Goal: Task Accomplishment & Management: Complete application form

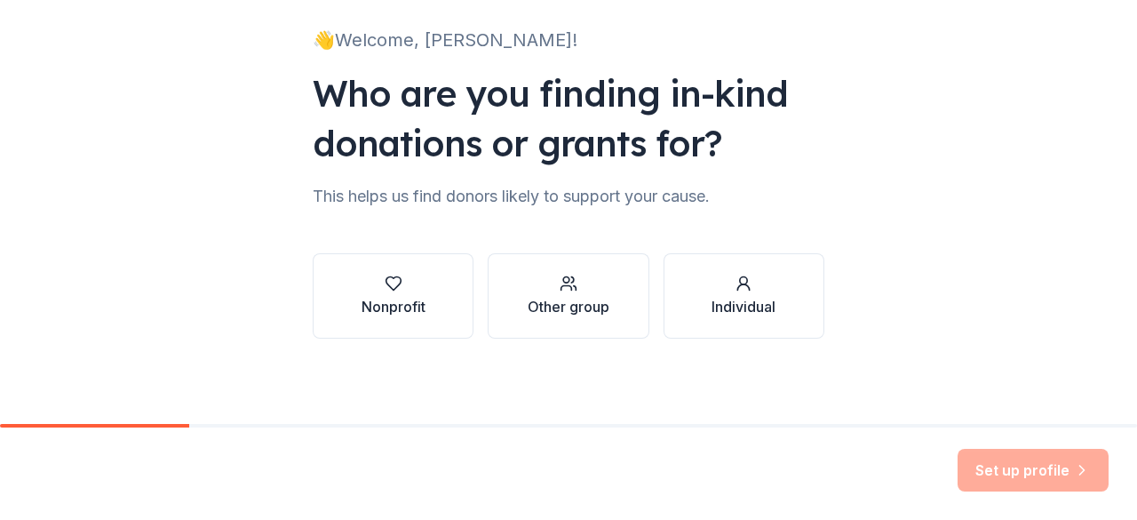
scroll to position [113, 0]
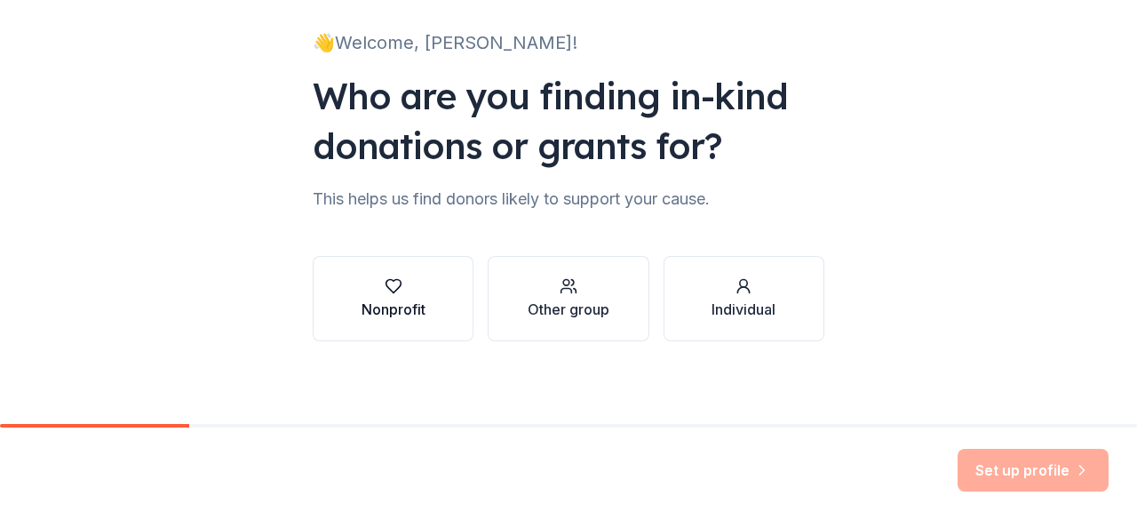
click at [386, 289] on icon "button" at bounding box center [394, 286] width 18 height 18
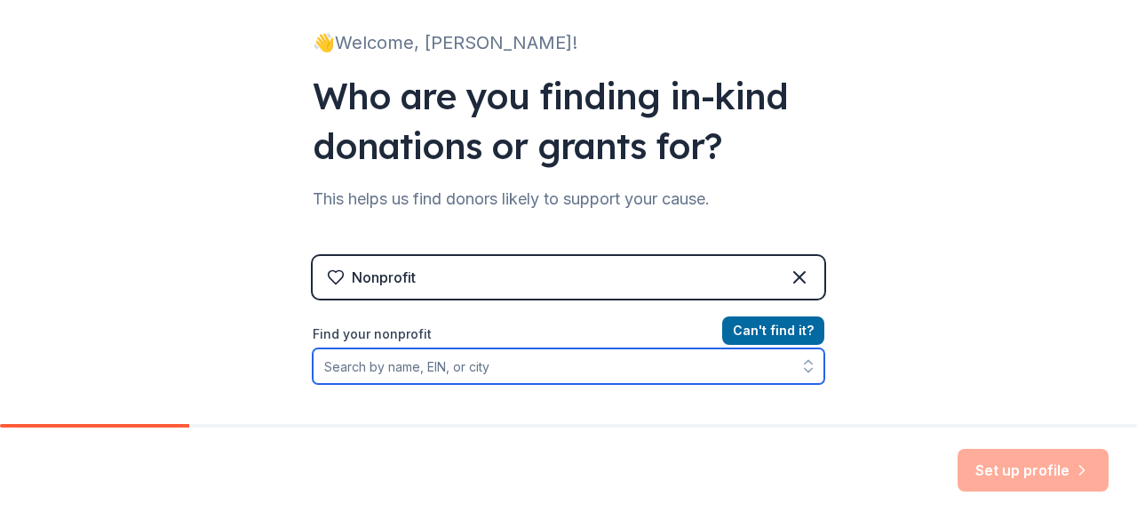
click at [484, 371] on input "Find your nonprofit" at bounding box center [569, 366] width 512 height 36
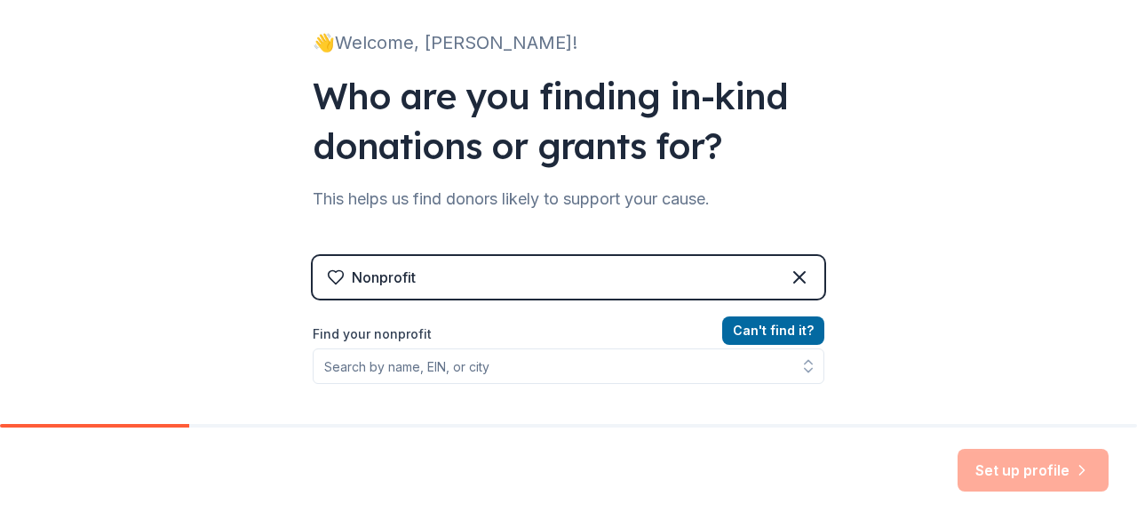
click at [872, 204] on div "👋 Welcome, Patricia! Who are you finding in-kind donations or grants for? This …" at bounding box center [568, 267] width 1137 height 760
click at [789, 280] on icon at bounding box center [799, 277] width 21 height 21
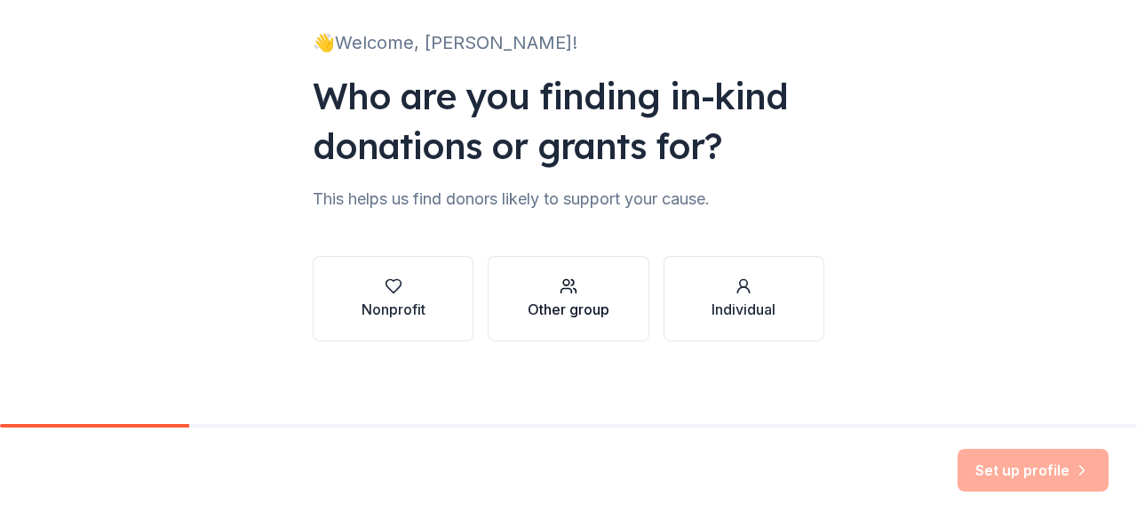
click at [624, 314] on button "Other group" at bounding box center [568, 298] width 161 height 85
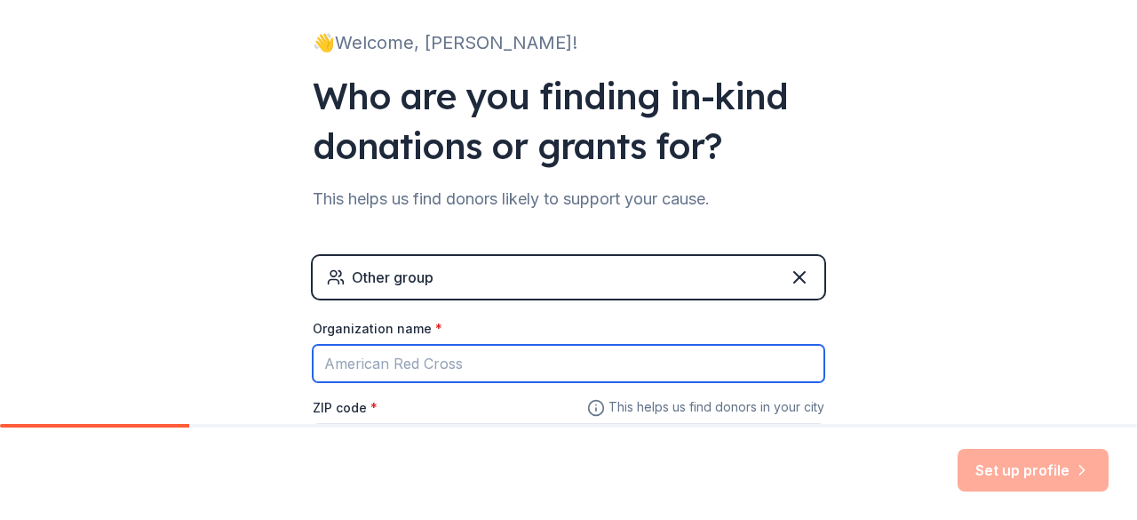
click at [500, 366] on input "Organization name *" at bounding box center [569, 363] width 512 height 37
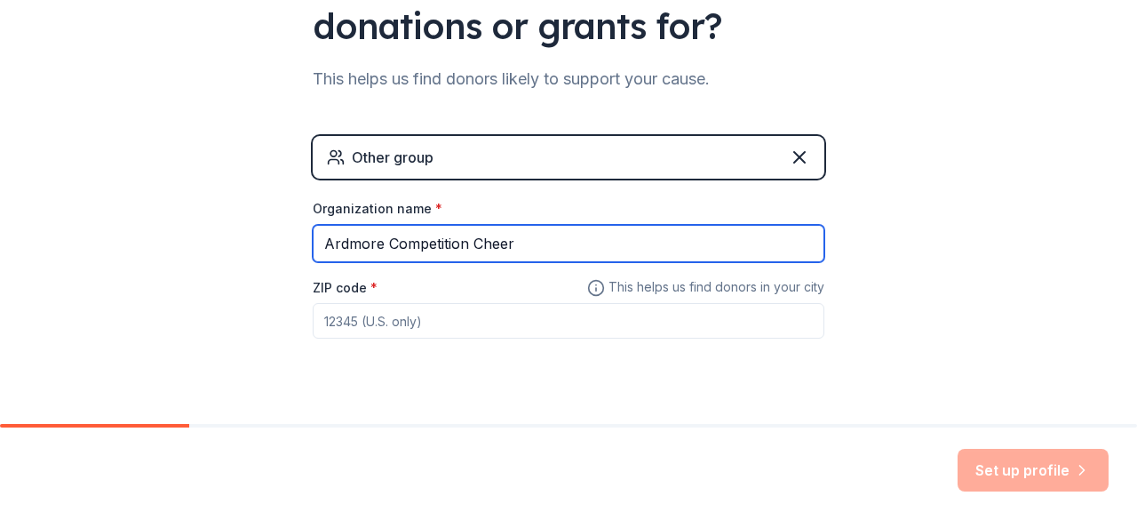
scroll to position [232, 0]
type input "Ardmore Competition Cheer"
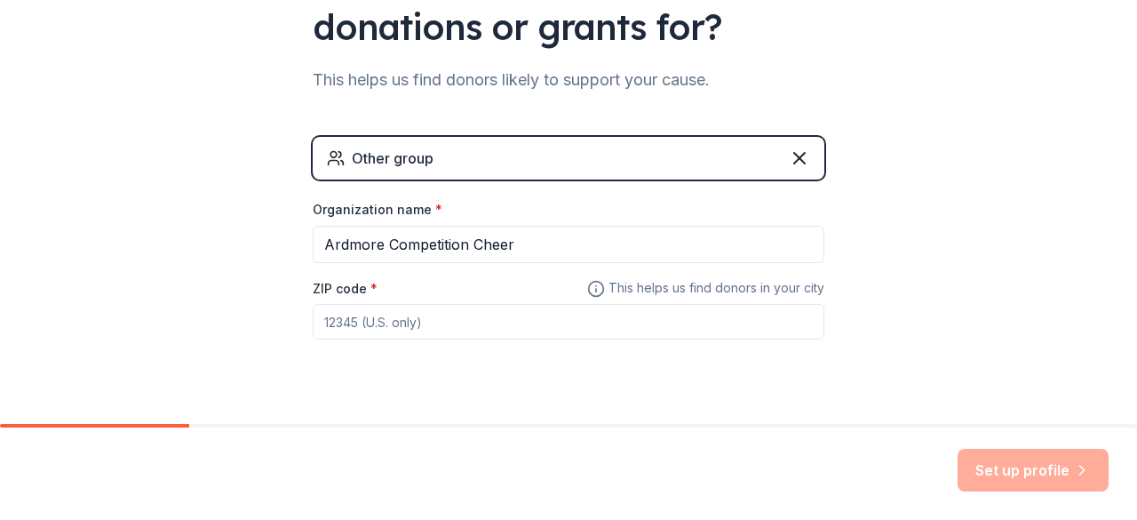
click at [423, 324] on input "ZIP code *" at bounding box center [569, 322] width 512 height 36
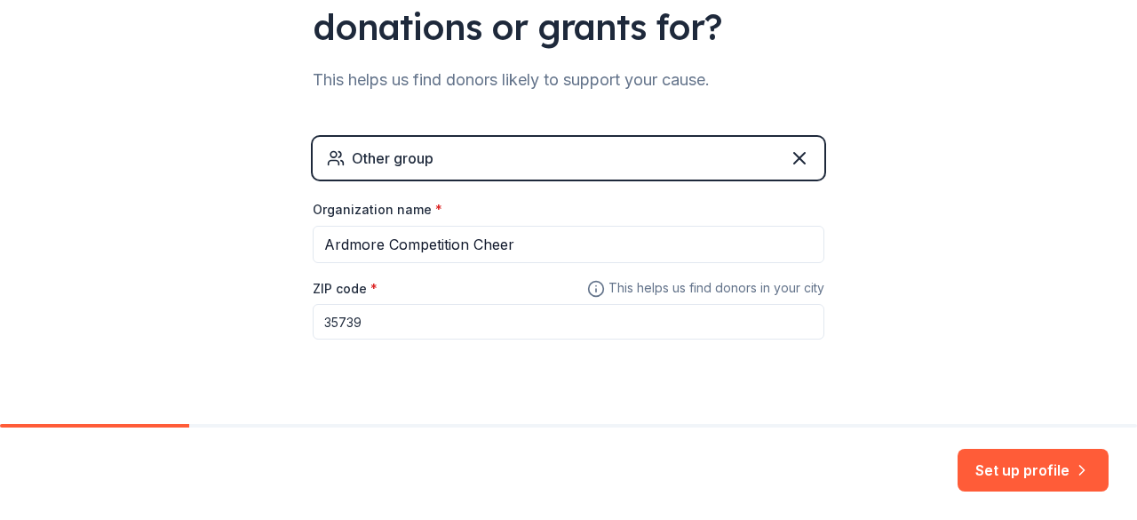
type input "35739"
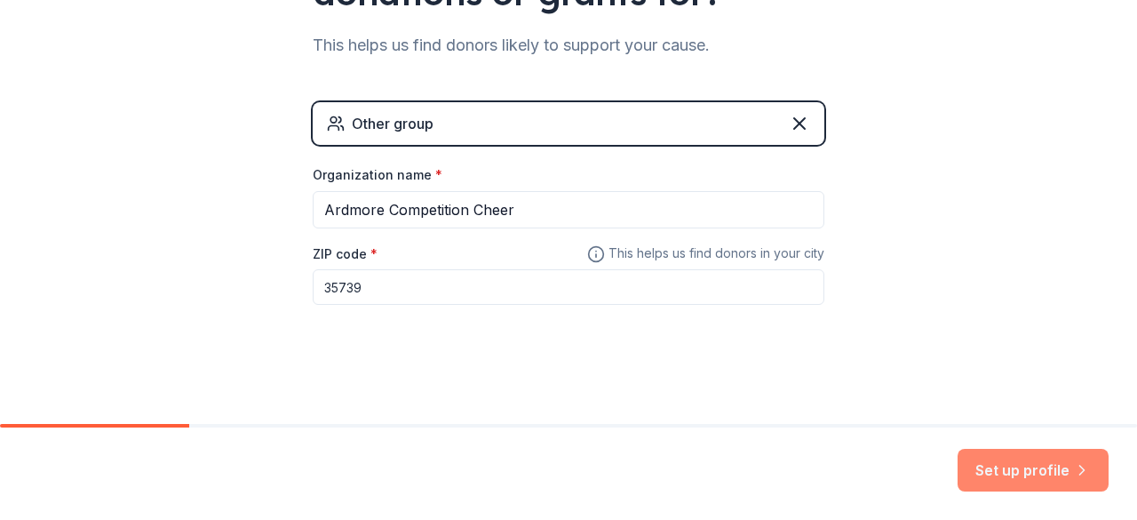
click at [1015, 472] on button "Set up profile" at bounding box center [1033, 470] width 151 height 43
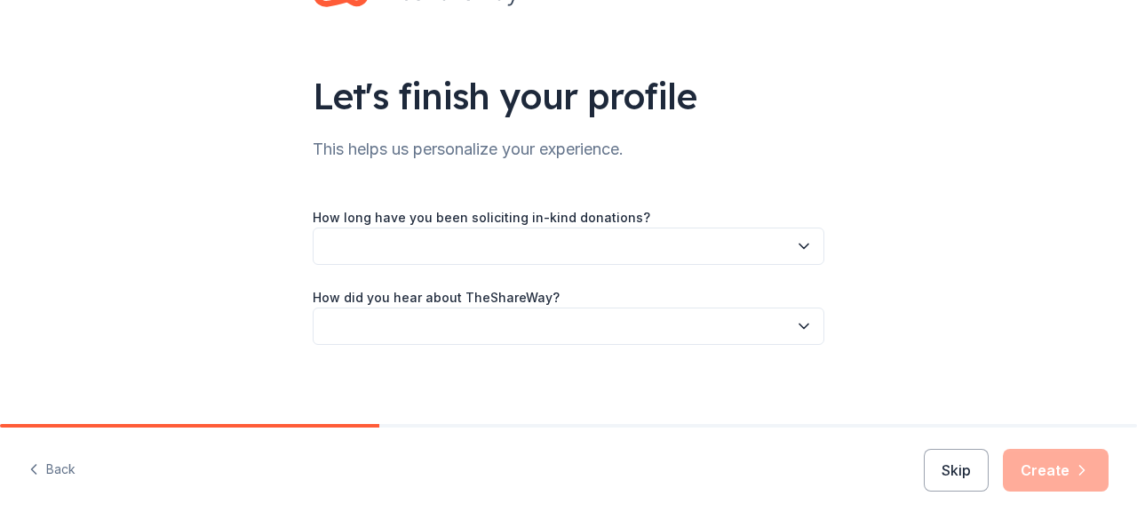
scroll to position [76, 0]
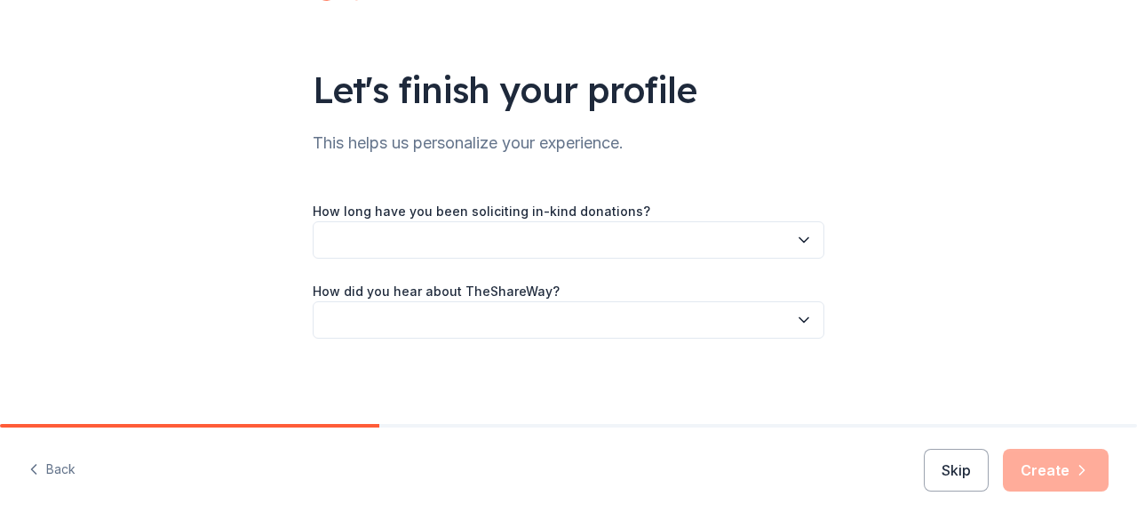
click at [519, 246] on button "button" at bounding box center [569, 239] width 512 height 37
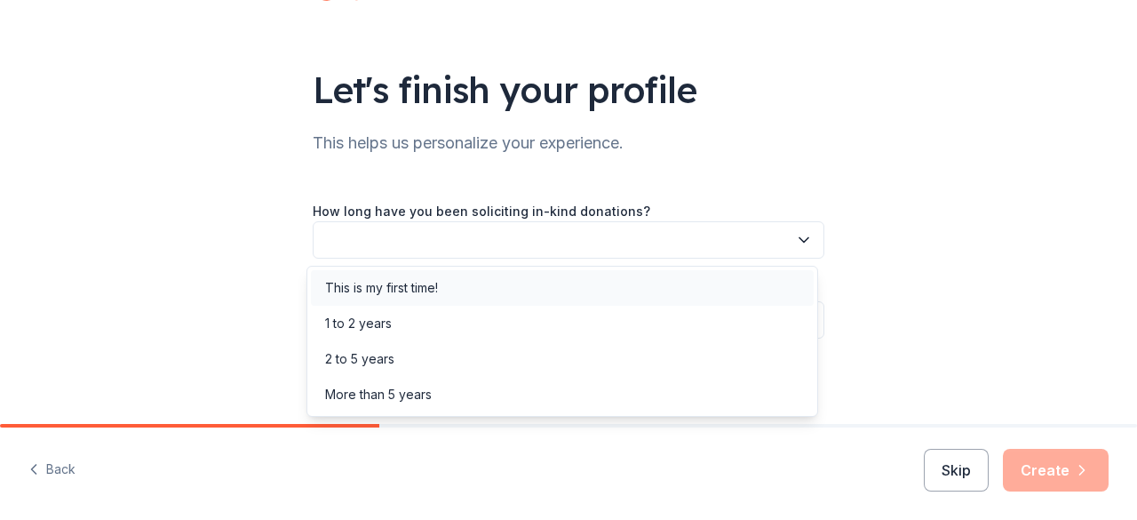
click at [430, 292] on div "This is my first time!" at bounding box center [381, 287] width 113 height 21
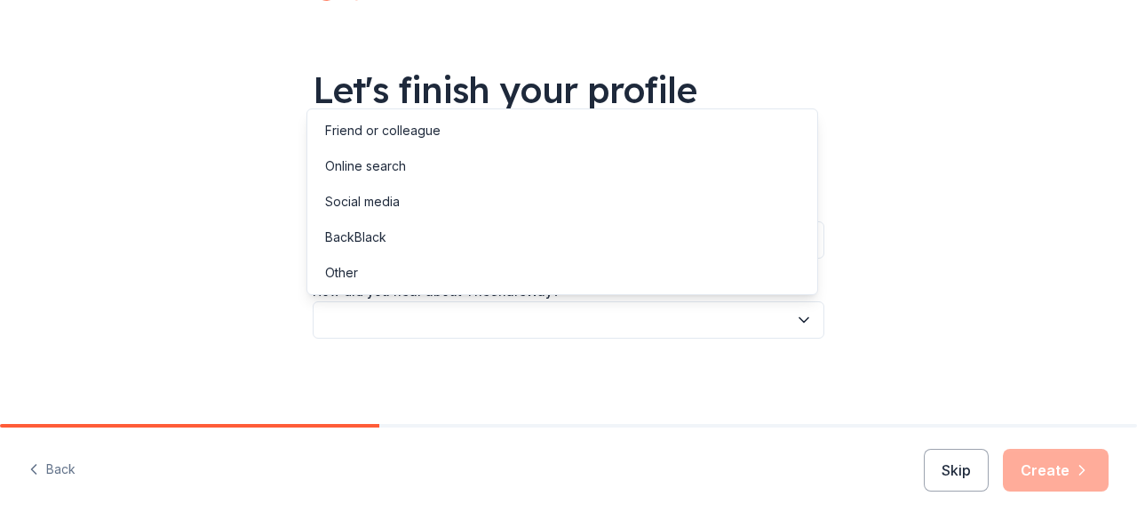
click at [471, 323] on button "button" at bounding box center [569, 319] width 512 height 37
click at [396, 163] on div "Online search" at bounding box center [365, 166] width 81 height 21
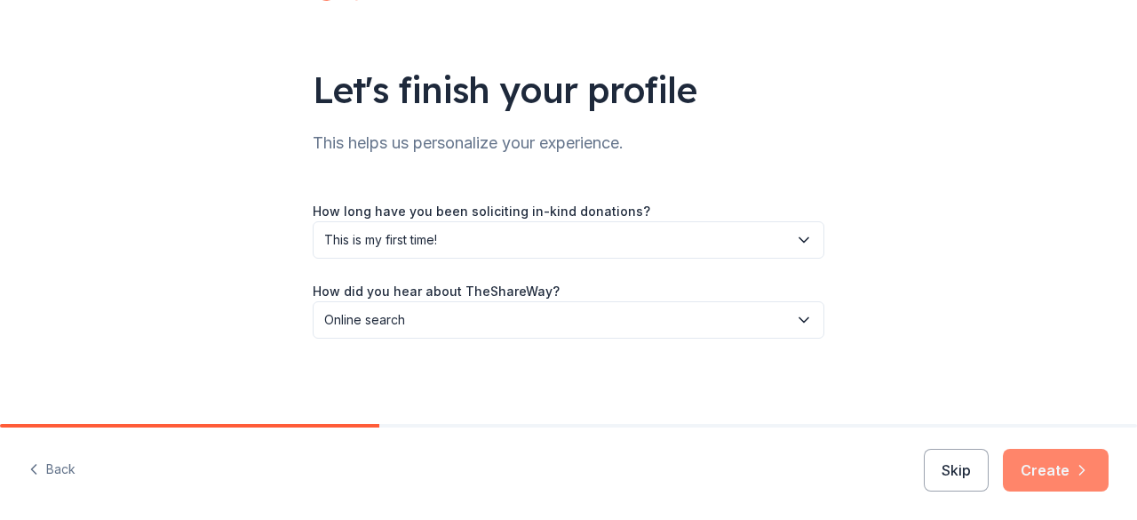
click at [1050, 470] on button "Create" at bounding box center [1056, 470] width 106 height 43
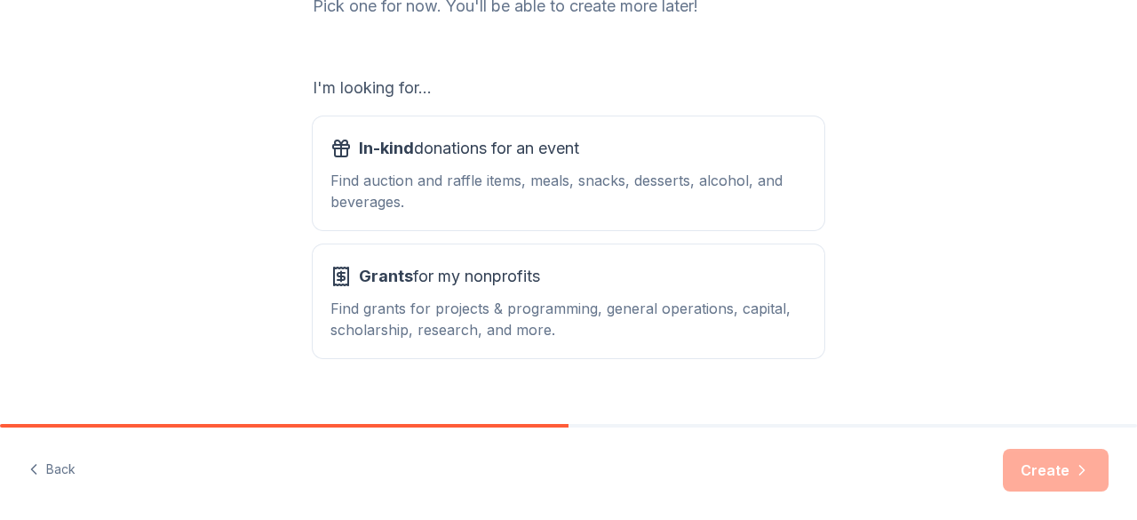
scroll to position [266, 0]
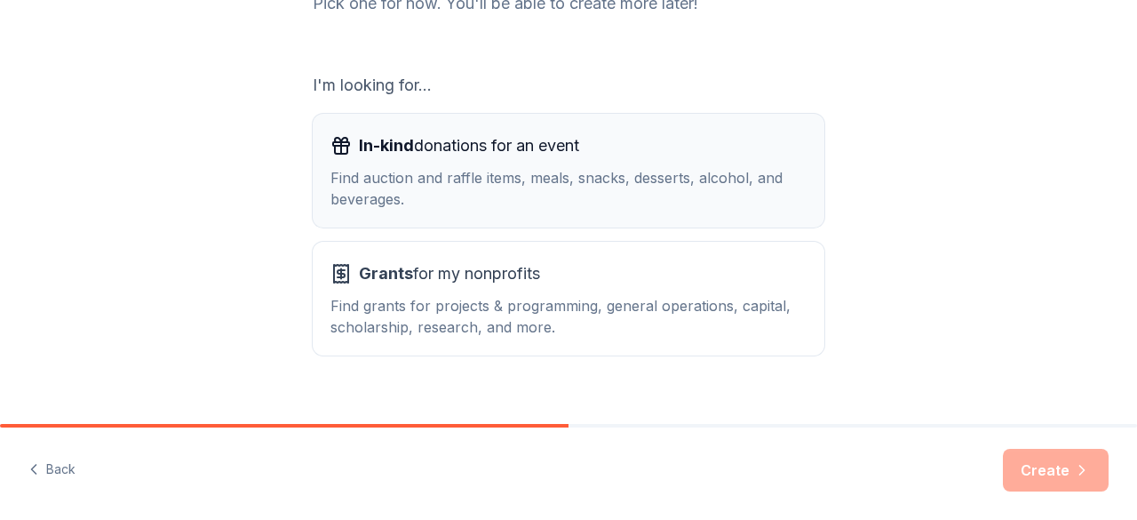
click at [588, 175] on div "Find auction and raffle items, meals, snacks, desserts, alcohol, and beverages." at bounding box center [569, 188] width 476 height 43
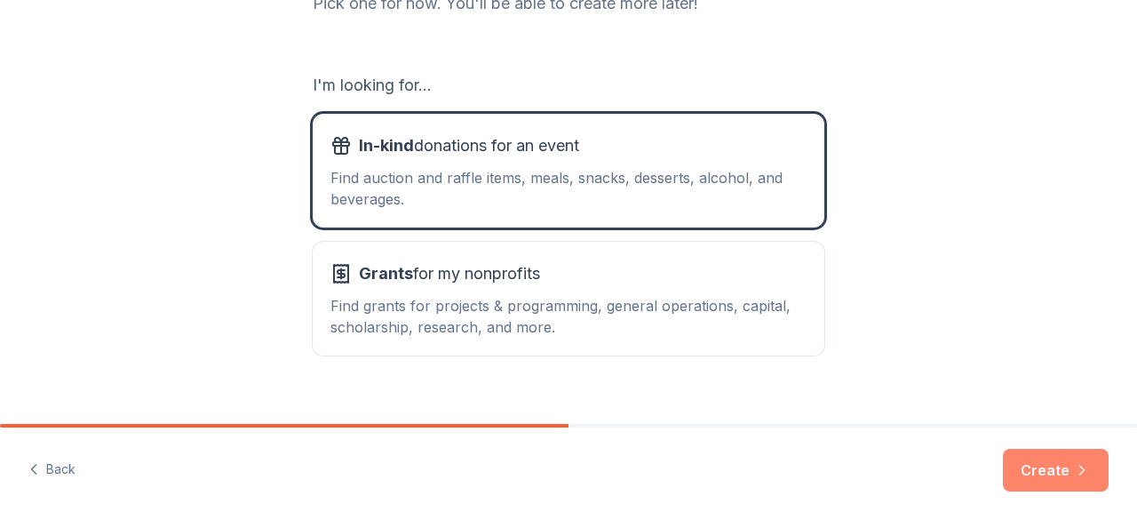
click at [1034, 458] on button "Create" at bounding box center [1056, 470] width 106 height 43
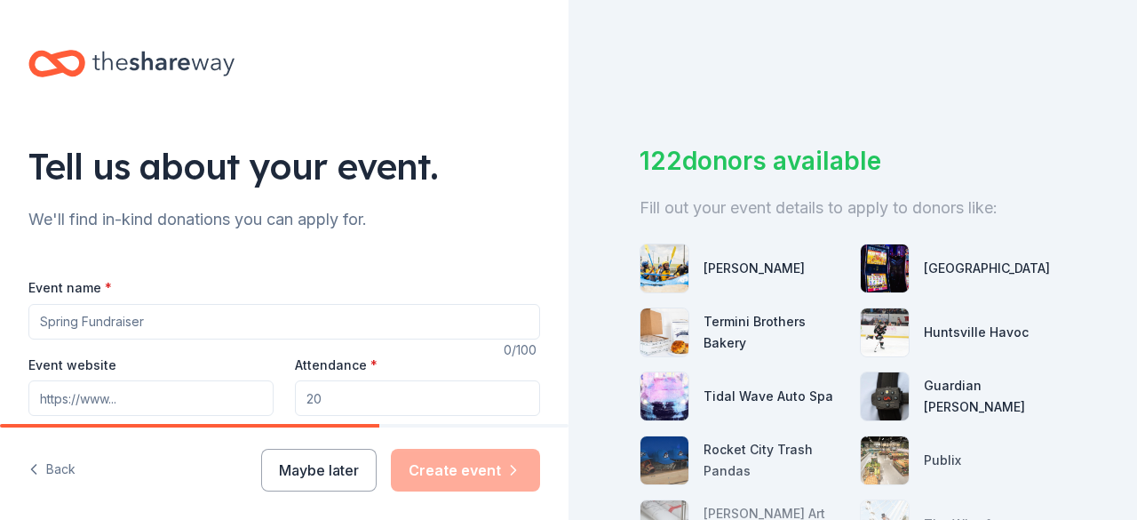
click at [114, 323] on input "Event name *" at bounding box center [284, 322] width 512 height 36
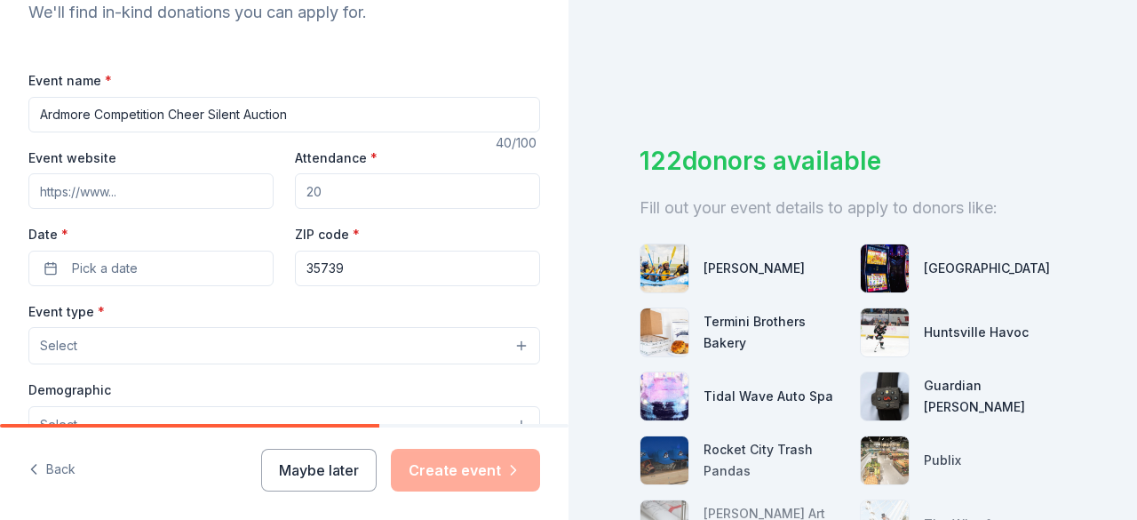
scroll to position [208, 0]
type input "Ardmore Competition Cheer Silent Auction"
drag, startPoint x: 338, startPoint y: 184, endPoint x: 181, endPoint y: 191, distance: 156.6
click at [181, 191] on div "Event website Attendance * Date * Pick a date ZIP code * 35739" at bounding box center [284, 216] width 512 height 140
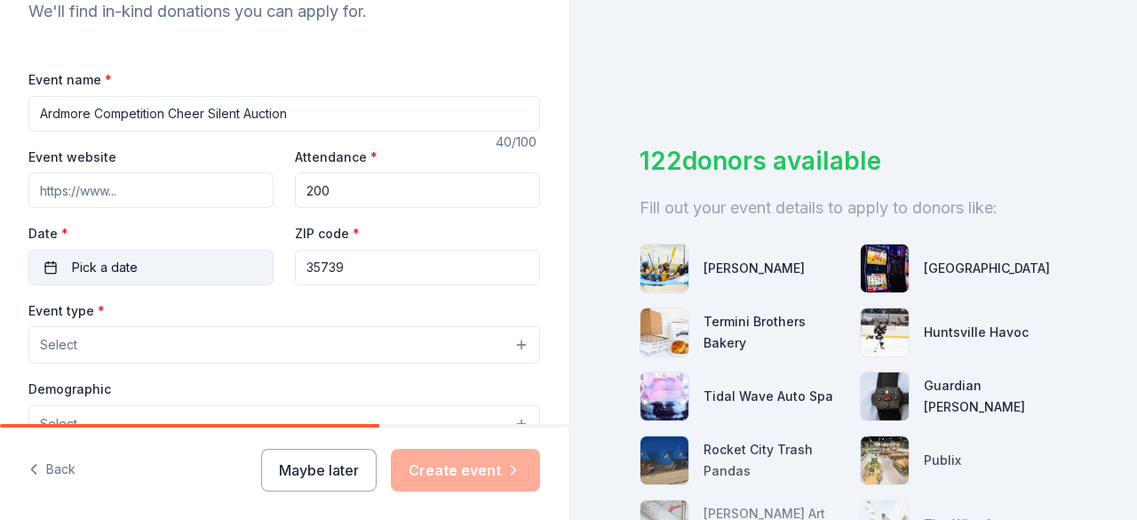
type input "200"
click at [178, 260] on button "Pick a date" at bounding box center [150, 268] width 245 height 36
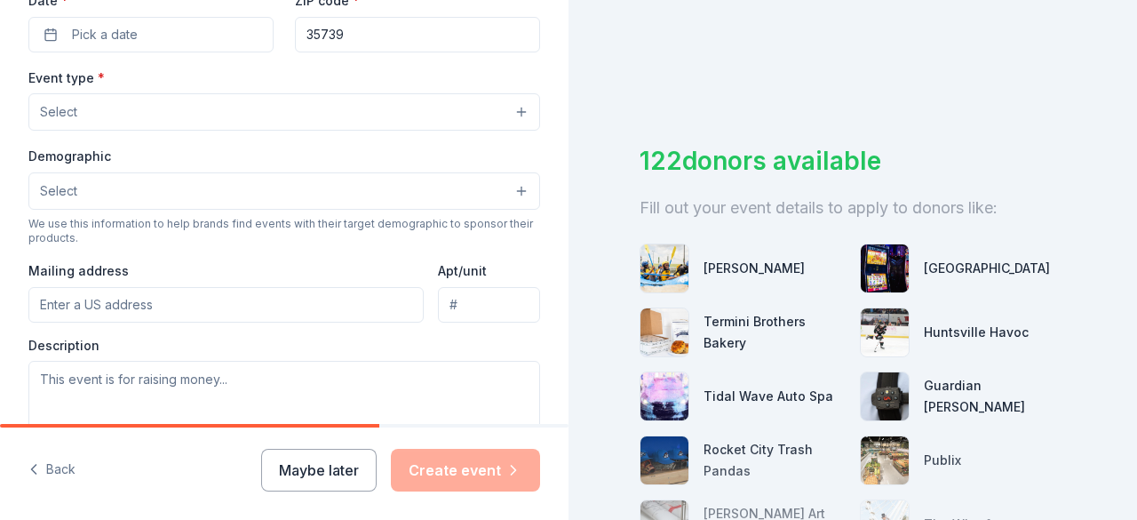
scroll to position [437, 0]
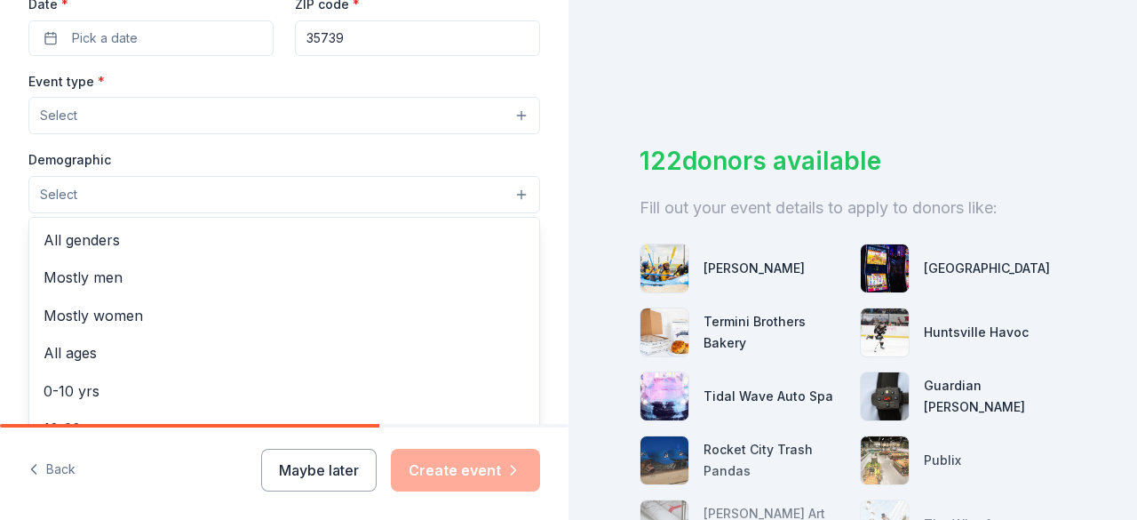
click at [507, 189] on button "Select" at bounding box center [284, 194] width 512 height 37
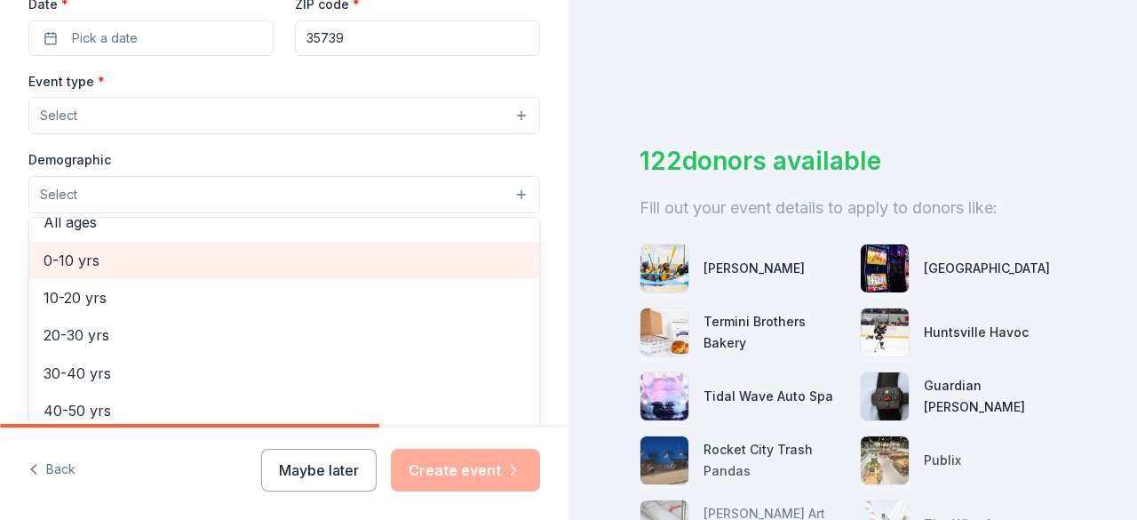
scroll to position [130, 0]
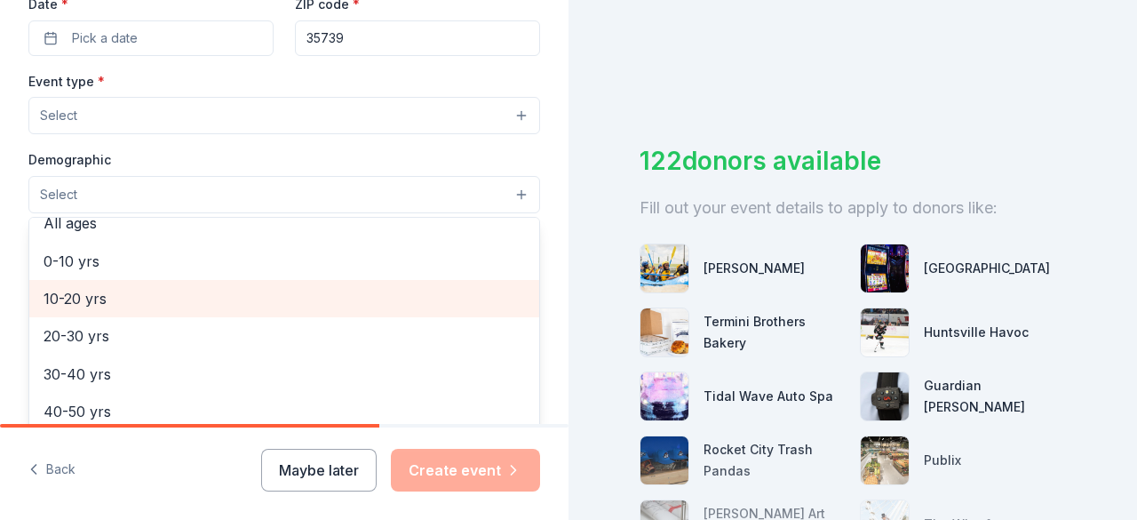
click at [307, 307] on span "10-20 yrs" at bounding box center [285, 298] width 482 height 23
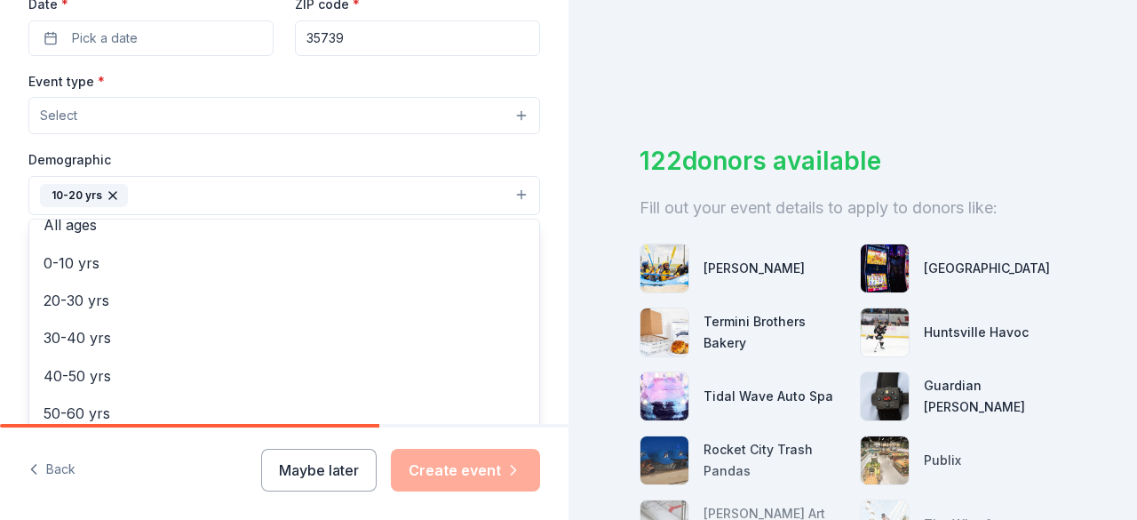
click at [110, 189] on icon "button" at bounding box center [113, 195] width 14 height 14
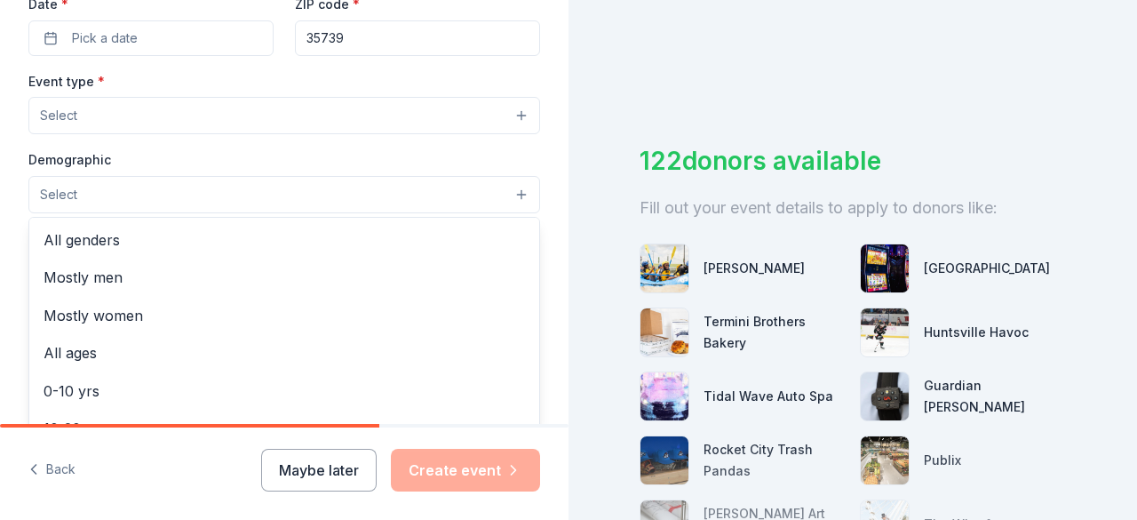
click at [506, 196] on button "Select" at bounding box center [284, 194] width 512 height 37
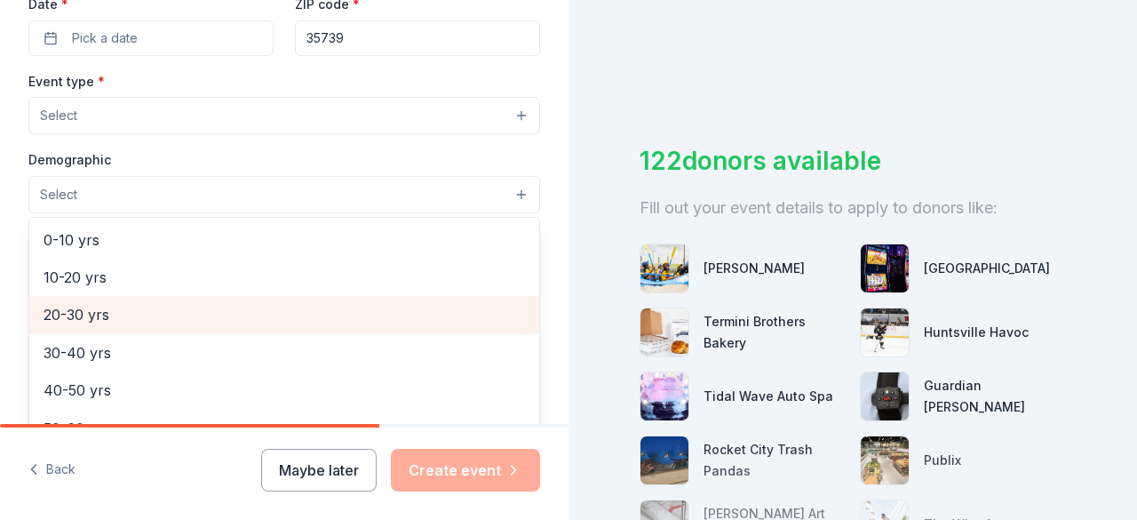
scroll to position [0, 0]
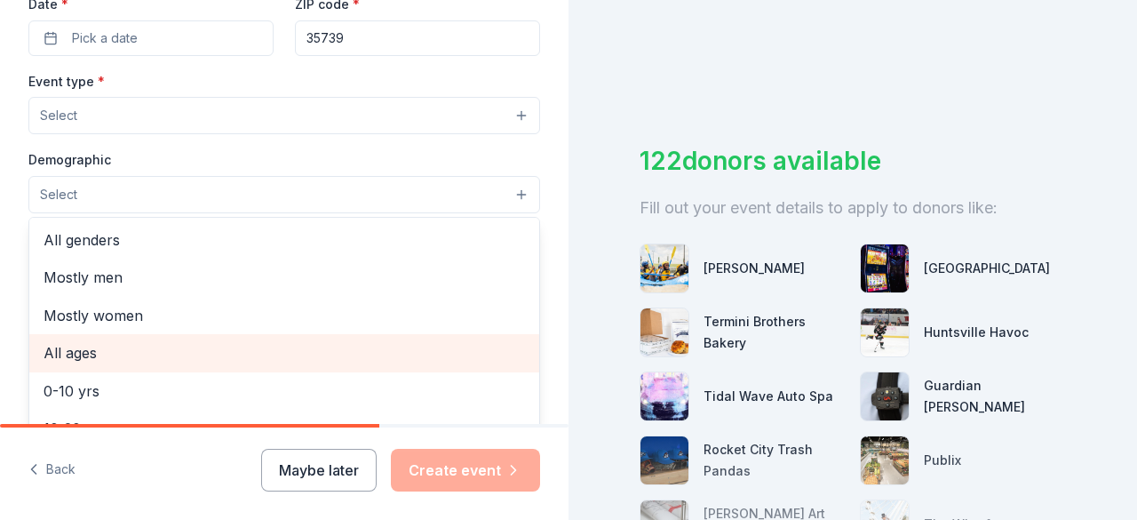
click at [241, 344] on span "All ages" at bounding box center [285, 352] width 482 height 23
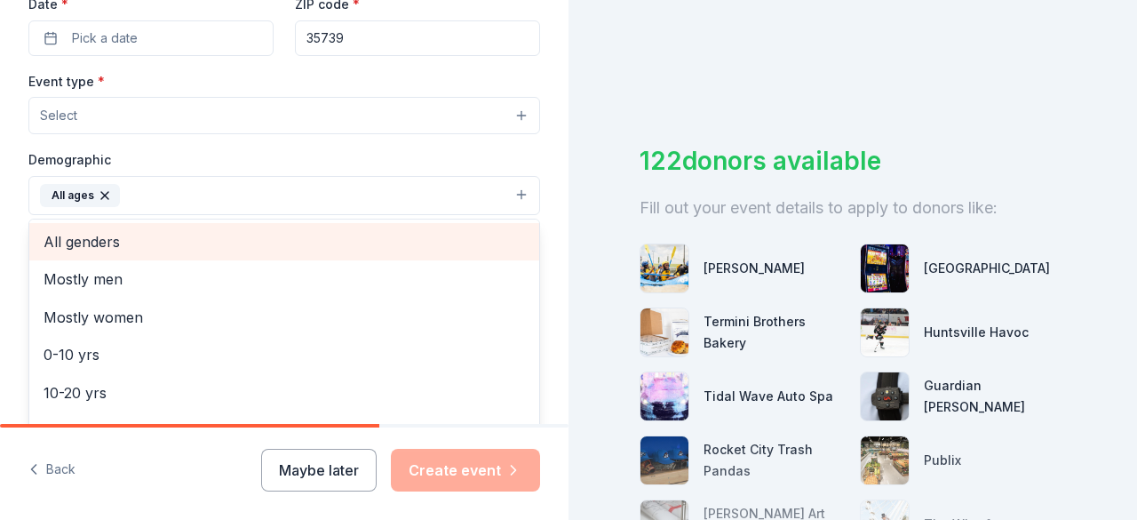
click at [180, 236] on span "All genders" at bounding box center [285, 241] width 482 height 23
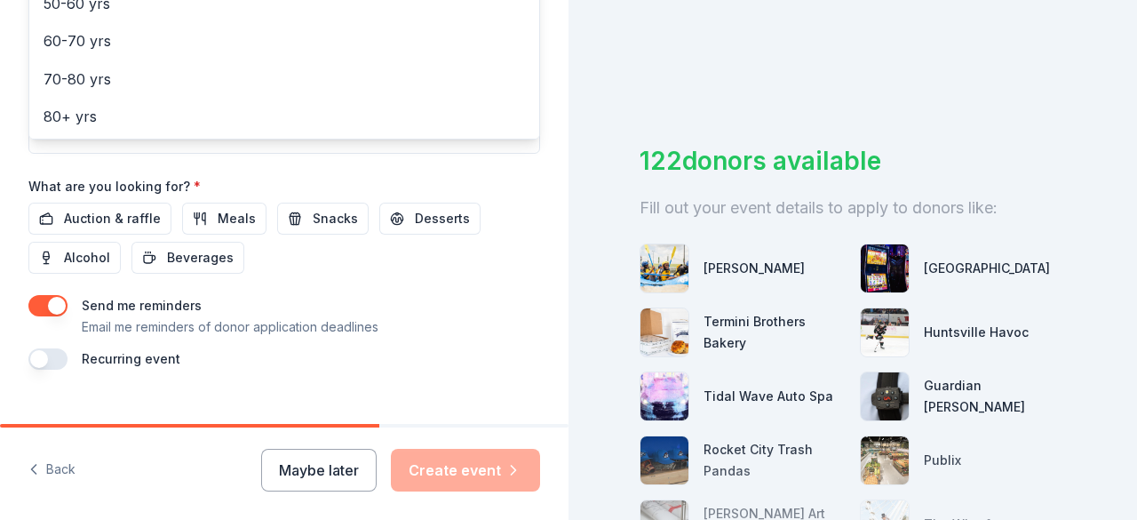
scroll to position [730, 0]
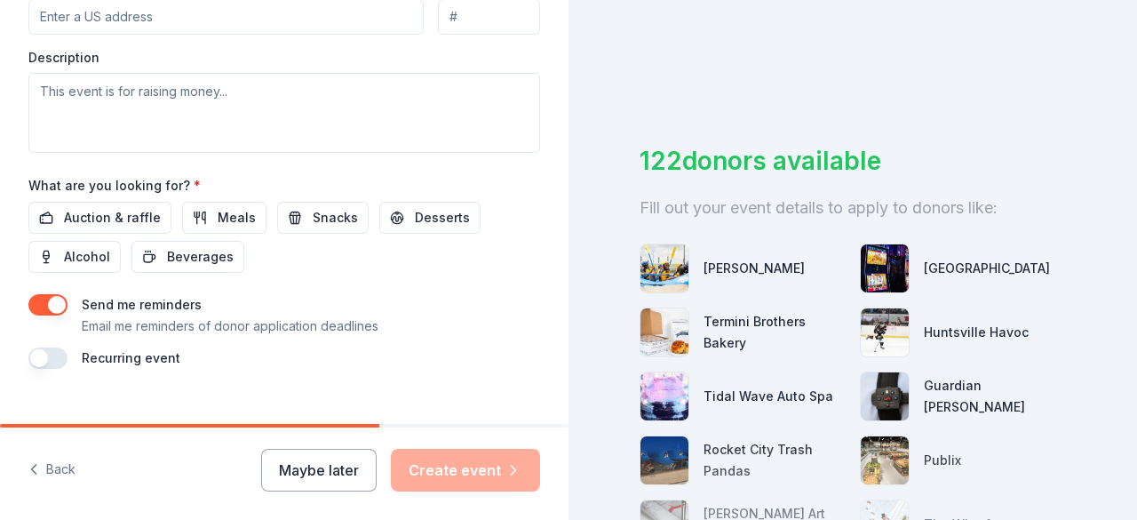
scroll to position [418, 0]
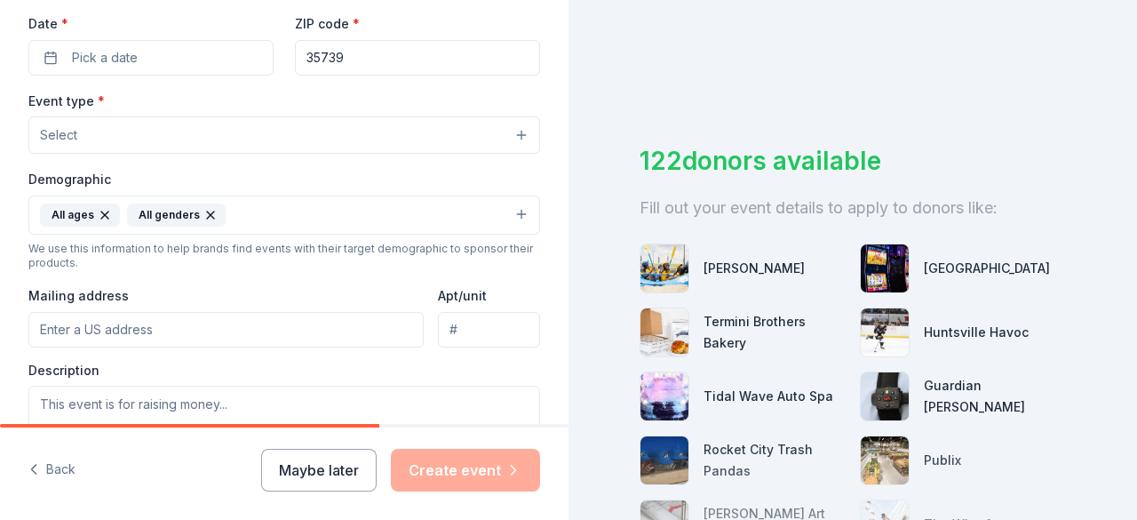
click at [368, 148] on button "Select" at bounding box center [284, 134] width 512 height 37
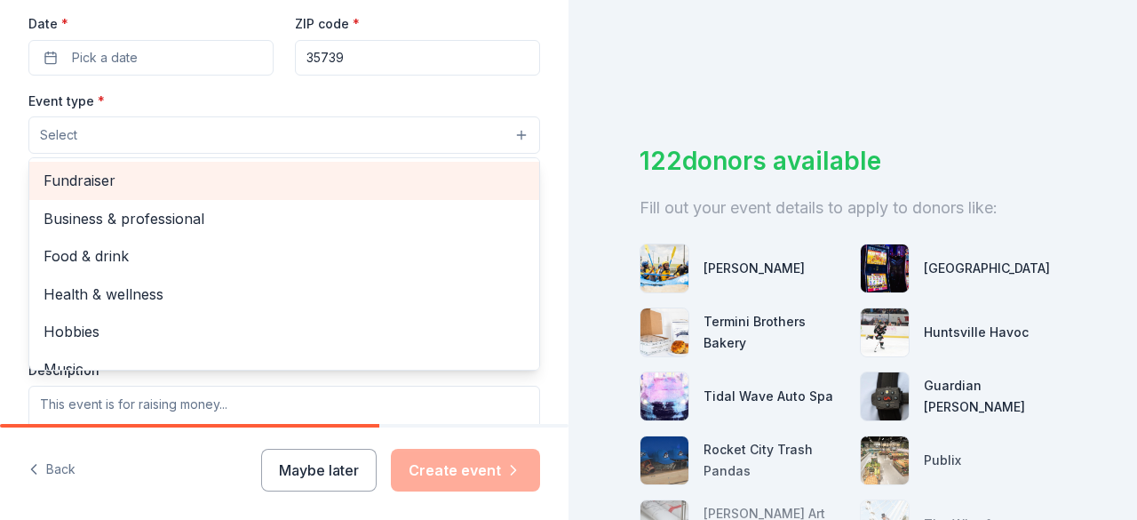
click at [354, 178] on span "Fundraiser" at bounding box center [285, 180] width 482 height 23
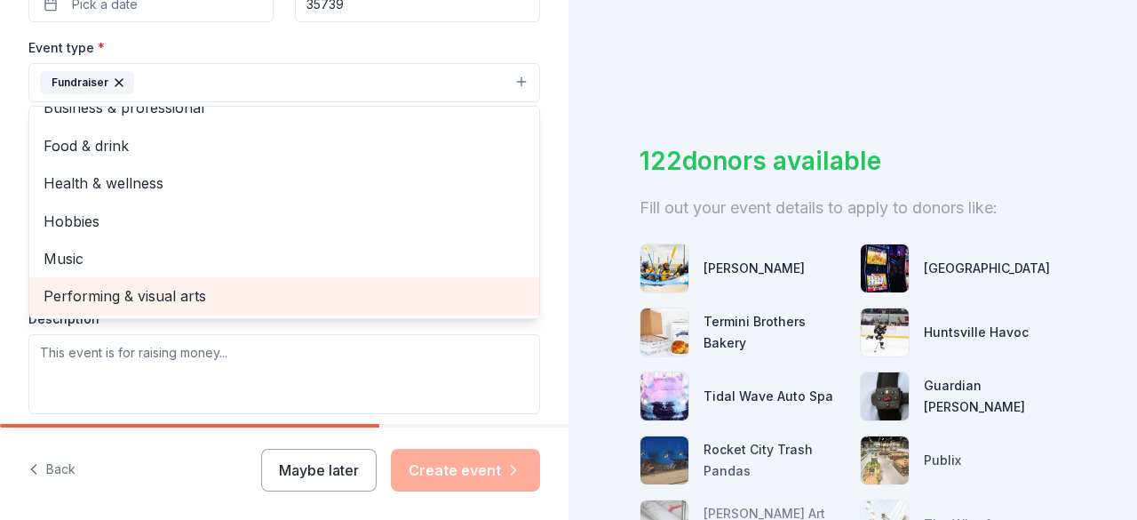
scroll to position [501, 0]
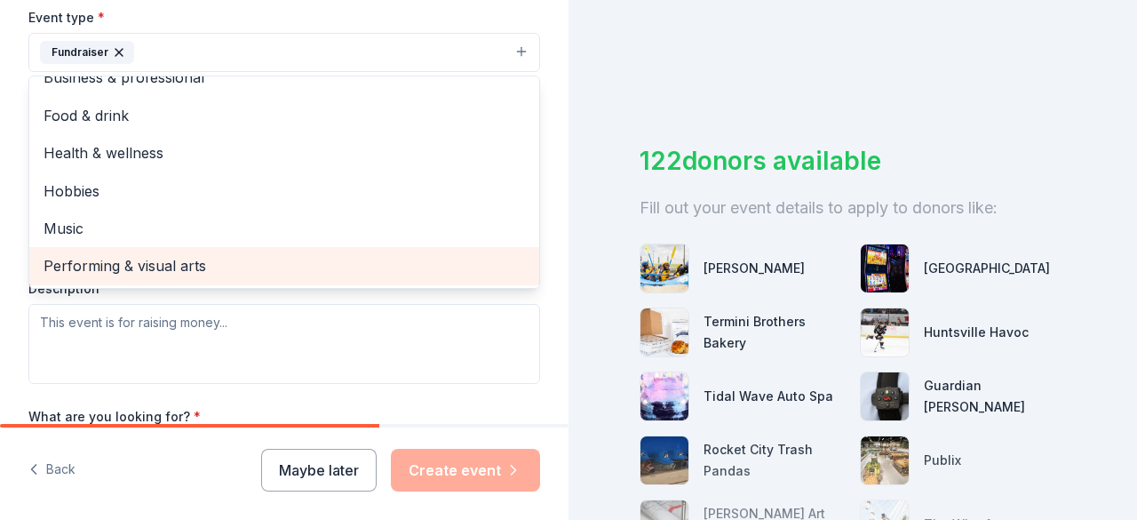
click at [547, 388] on div "Tell us about your event. We'll find in-kind donations you can apply for. Event…" at bounding box center [284, 92] width 569 height 1186
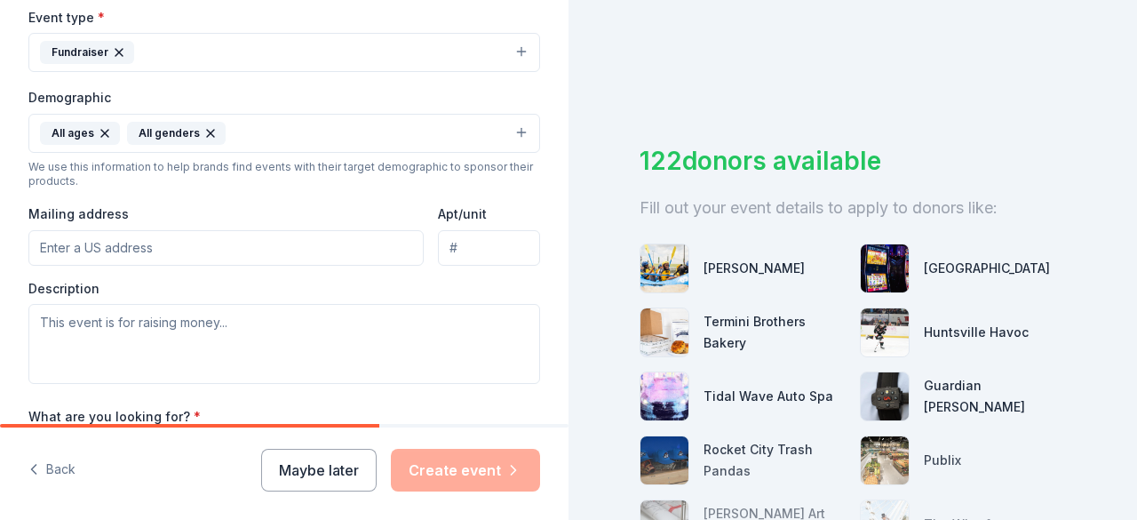
click at [160, 245] on input "Mailing address" at bounding box center [225, 248] width 395 height 36
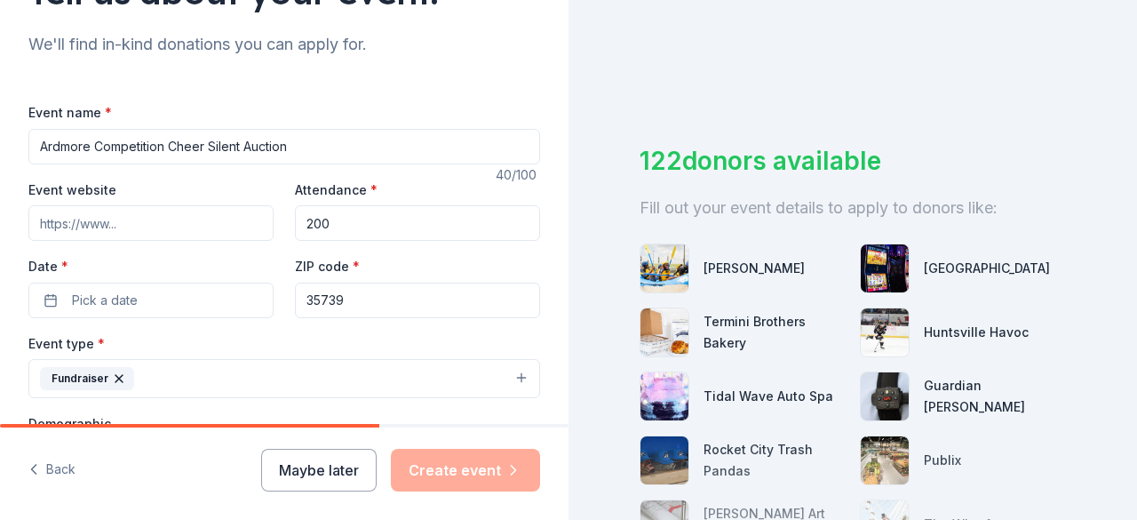
scroll to position [172, 0]
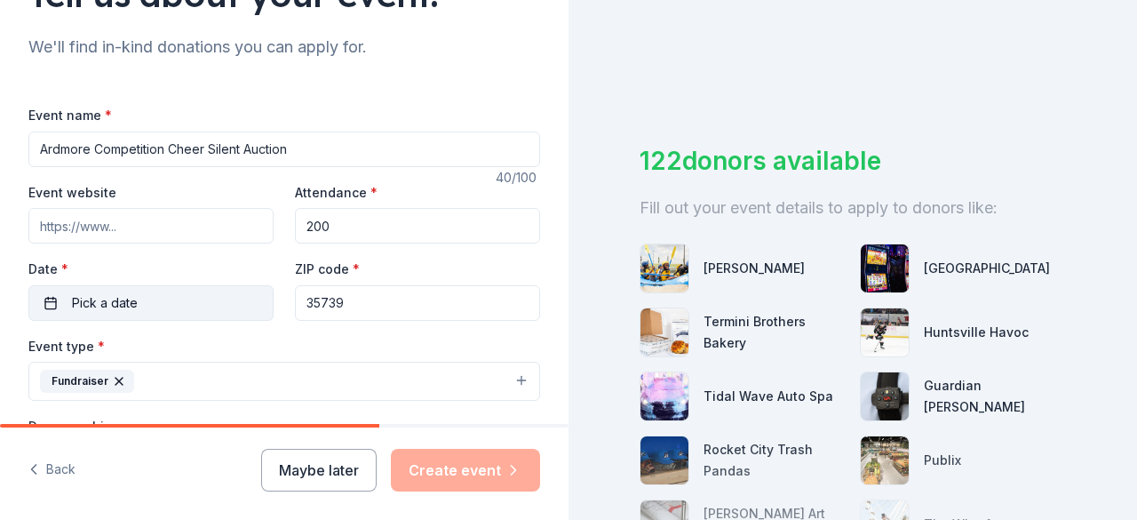
click at [141, 300] on button "Pick a date" at bounding box center [150, 303] width 245 height 36
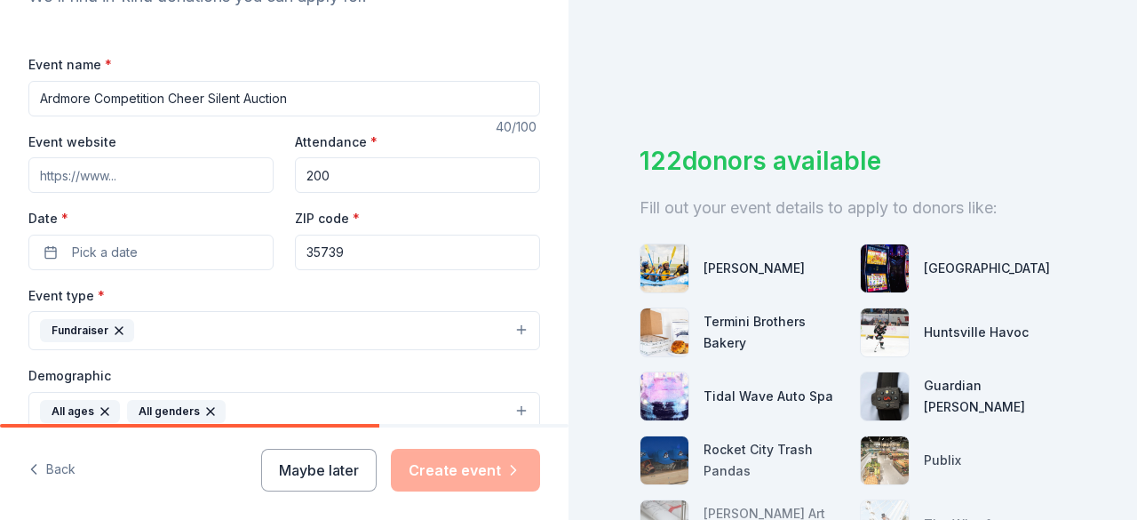
scroll to position [227, 0]
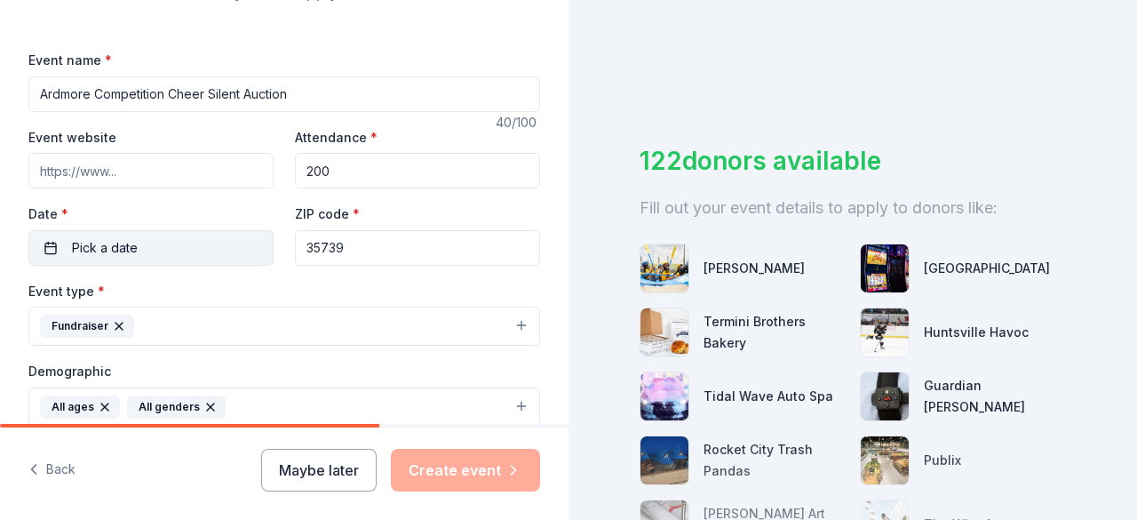
click at [170, 243] on button "Pick a date" at bounding box center [150, 248] width 245 height 36
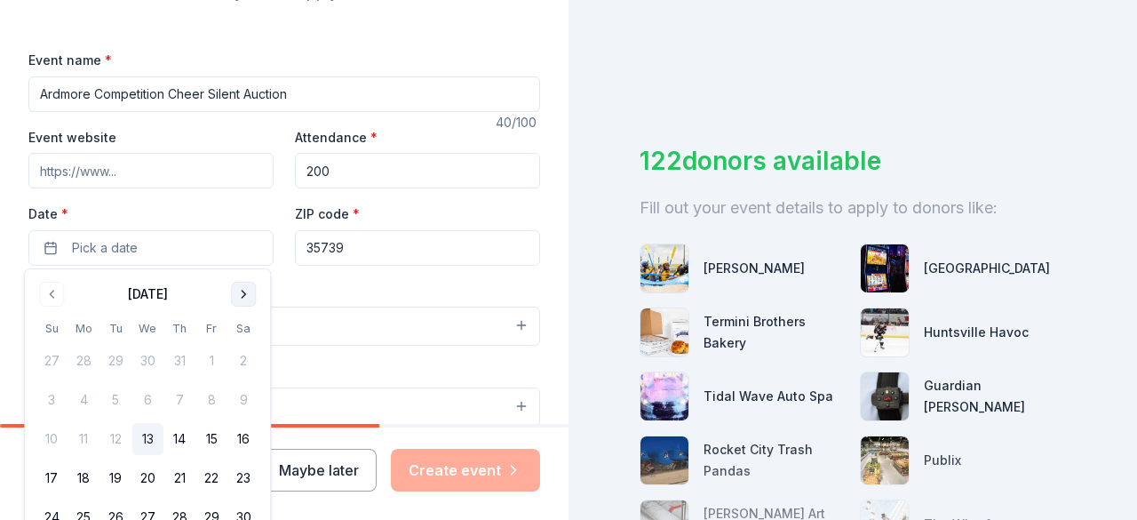
click at [235, 282] on button "Go to next month" at bounding box center [243, 294] width 25 height 25
click at [688, 83] on div "122 donors available Fill out your event details to apply to donors like: Montg…" at bounding box center [853, 260] width 569 height 520
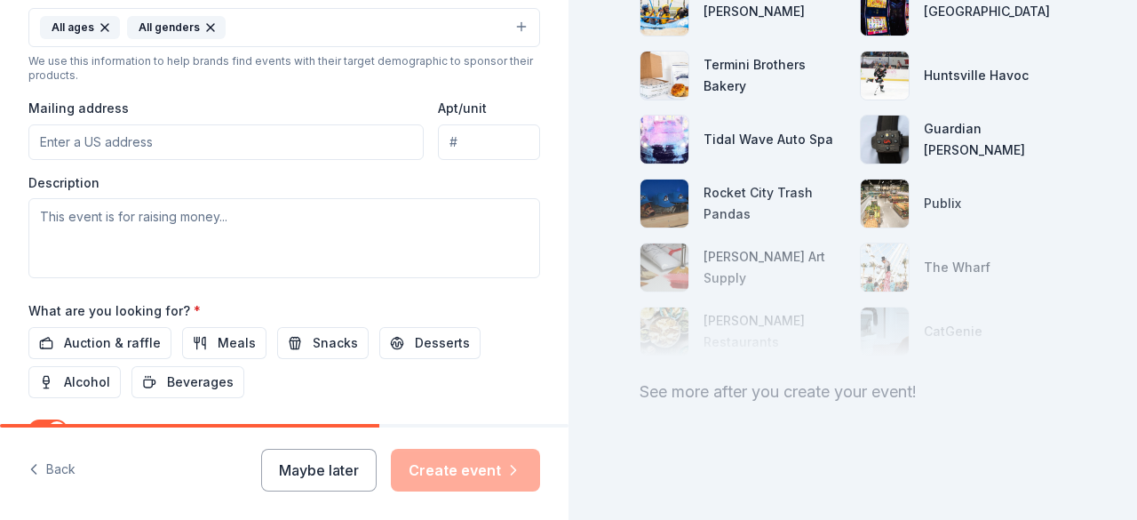
scroll to position [608, 0]
click at [203, 143] on input "Mailing address" at bounding box center [225, 142] width 395 height 36
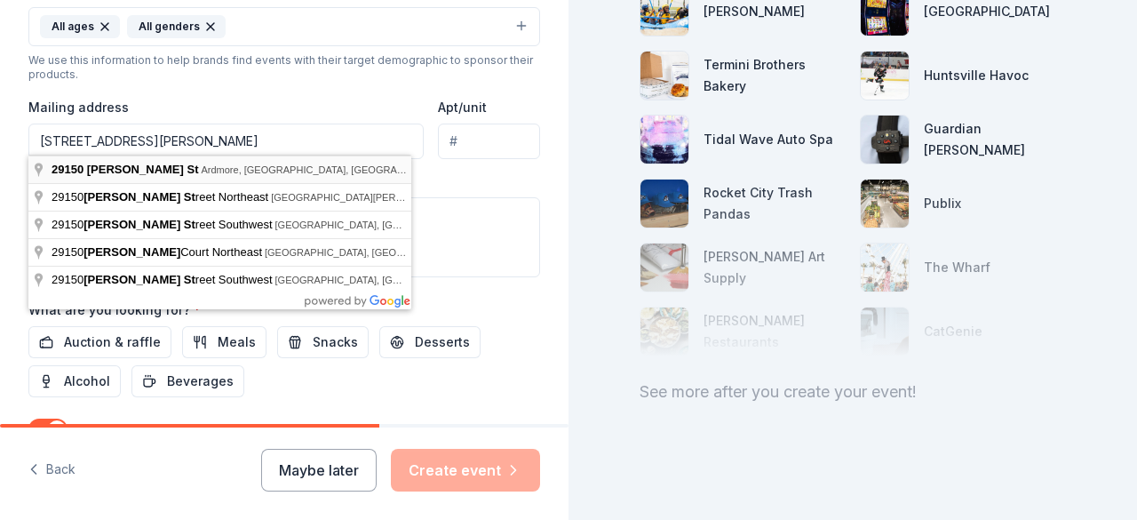
type input "29150 Mims Street, Ardmore, AL, 35739"
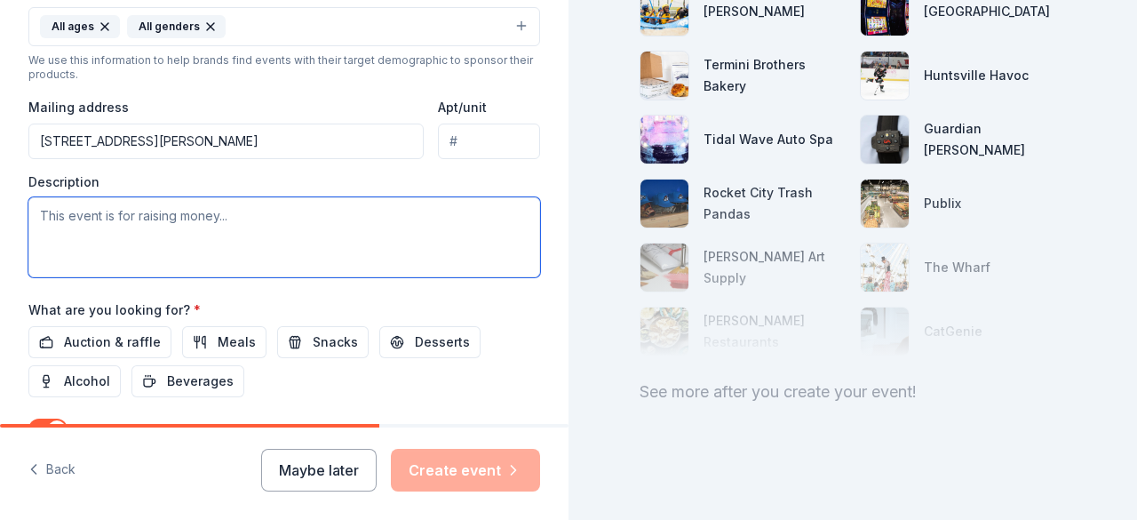
click at [46, 210] on textarea at bounding box center [284, 237] width 512 height 80
type textarea "T"
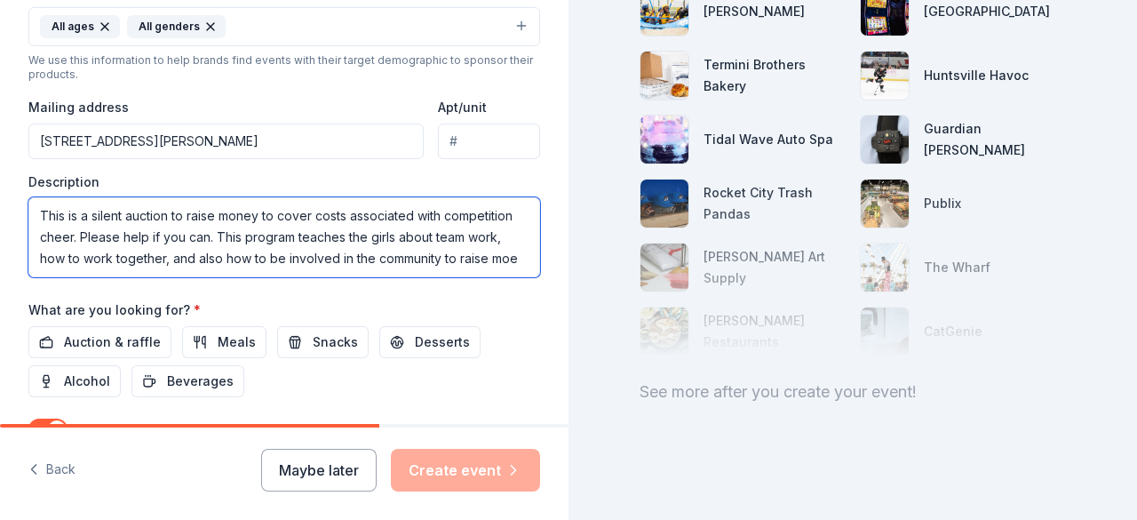
scroll to position [11, 0]
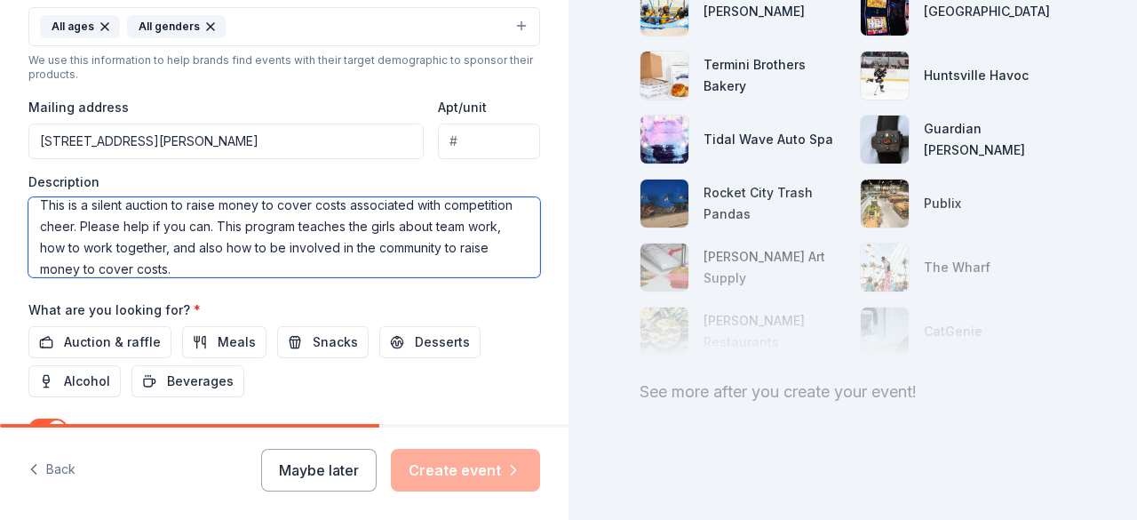
click at [153, 220] on textarea "This is a silent auction to raise money to cover costs associated with competit…" at bounding box center [284, 237] width 512 height 80
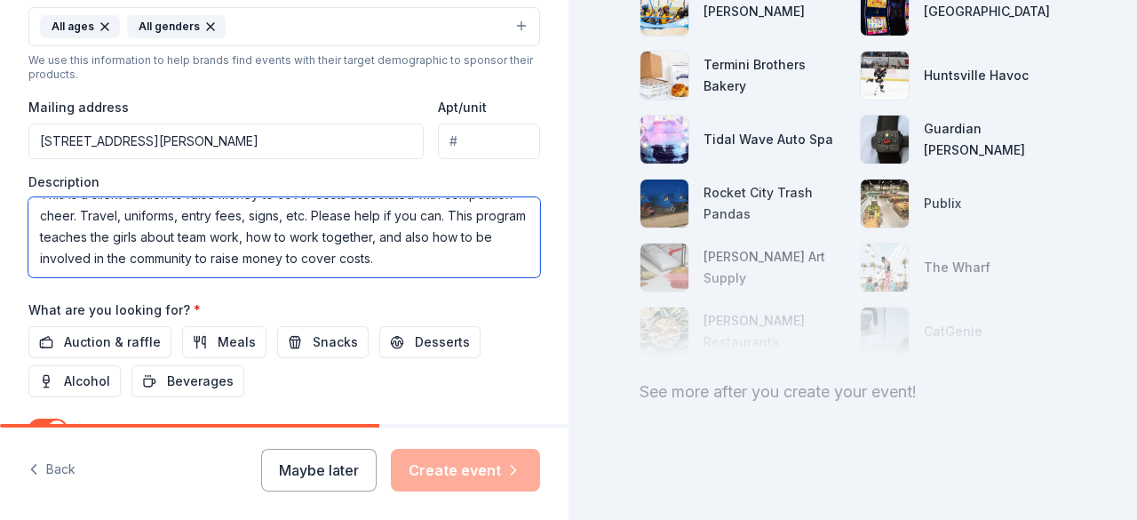
click at [501, 246] on textarea "This is a silent auction to raise money to cover costs associated with competit…" at bounding box center [284, 237] width 512 height 80
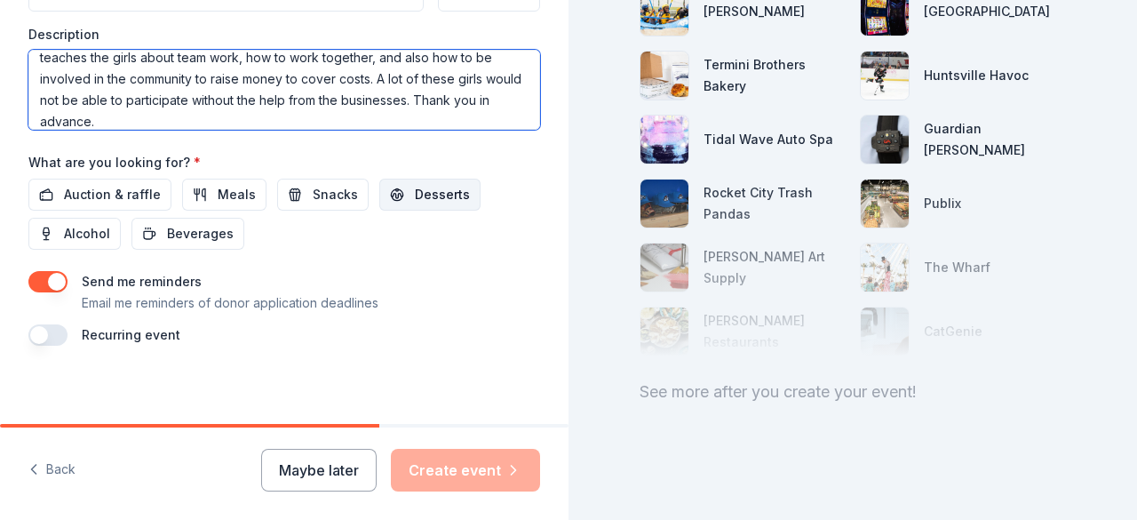
scroll to position [757, 0]
type textarea "This is a silent auction to raise money to cover costs associated with competit…"
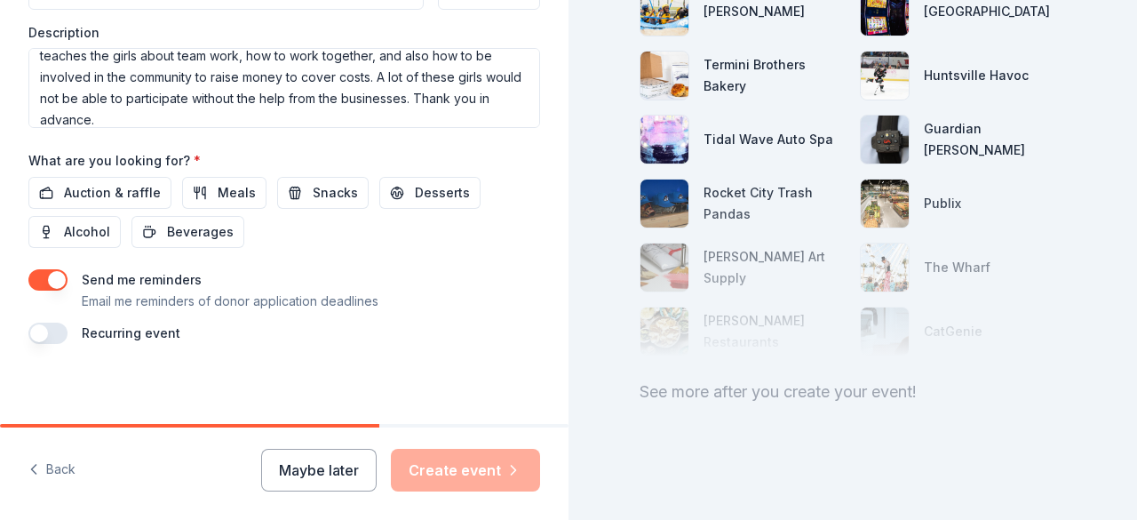
click at [414, 328] on div "Recurring event" at bounding box center [284, 333] width 512 height 21
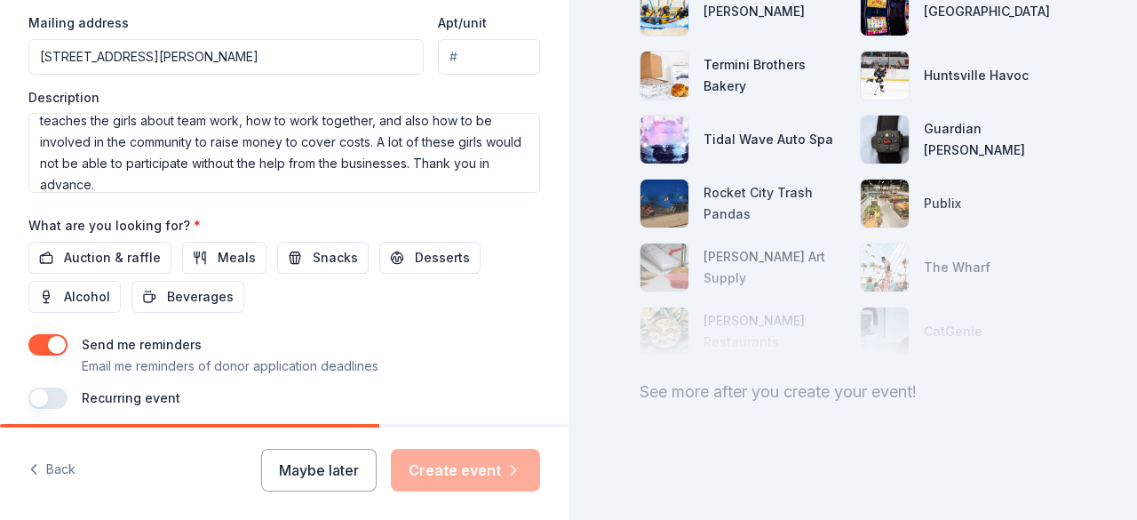
scroll to position [710, 0]
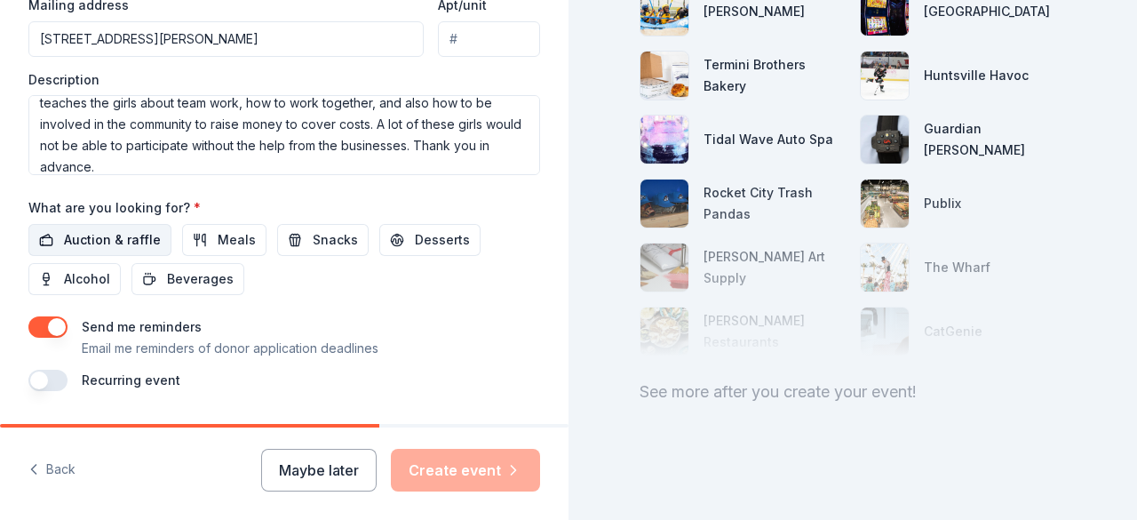
click at [133, 237] on span "Auction & raffle" at bounding box center [112, 239] width 97 height 21
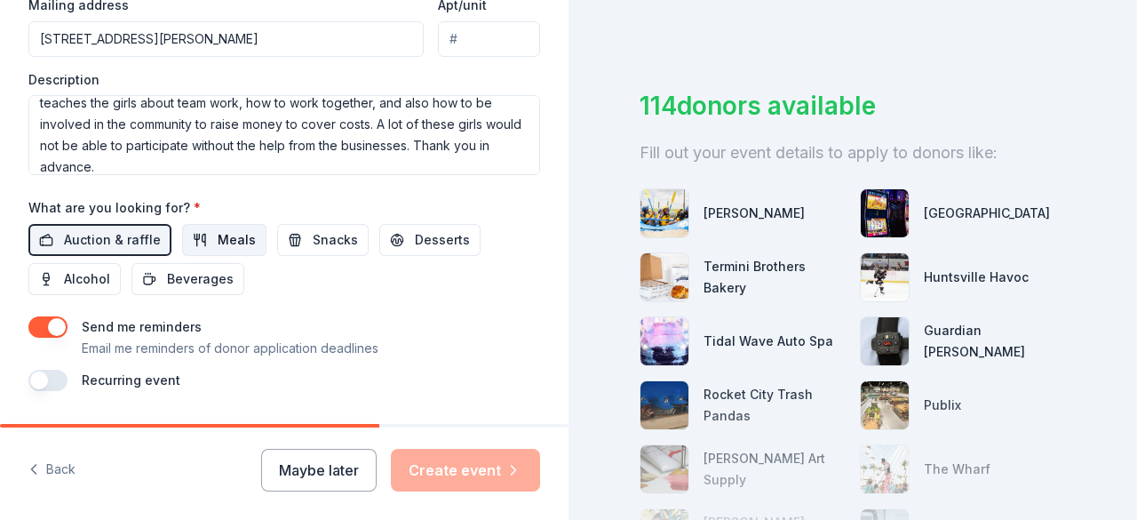
scroll to position [270, 0]
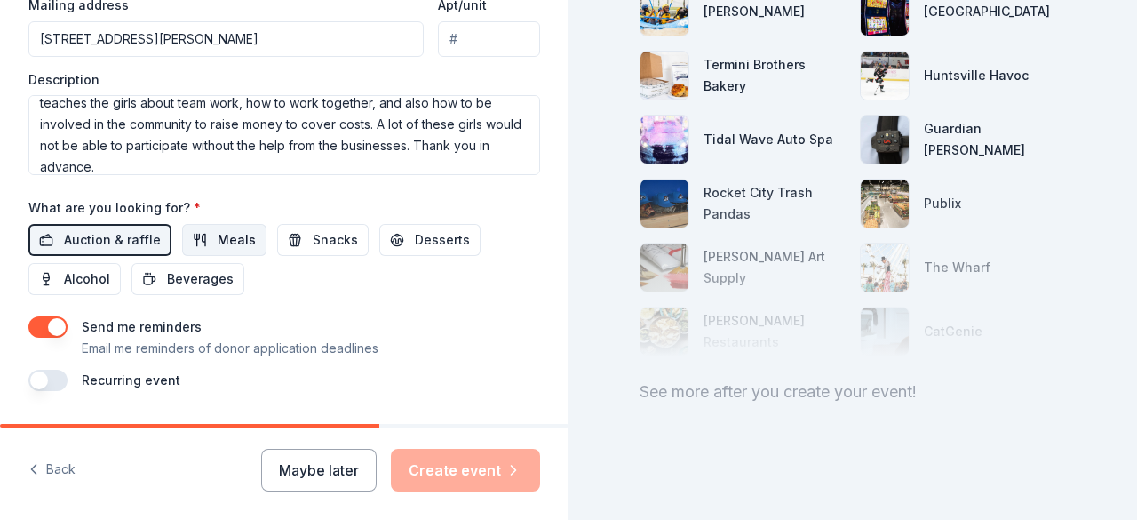
click at [188, 235] on button "Meals" at bounding box center [224, 240] width 84 height 32
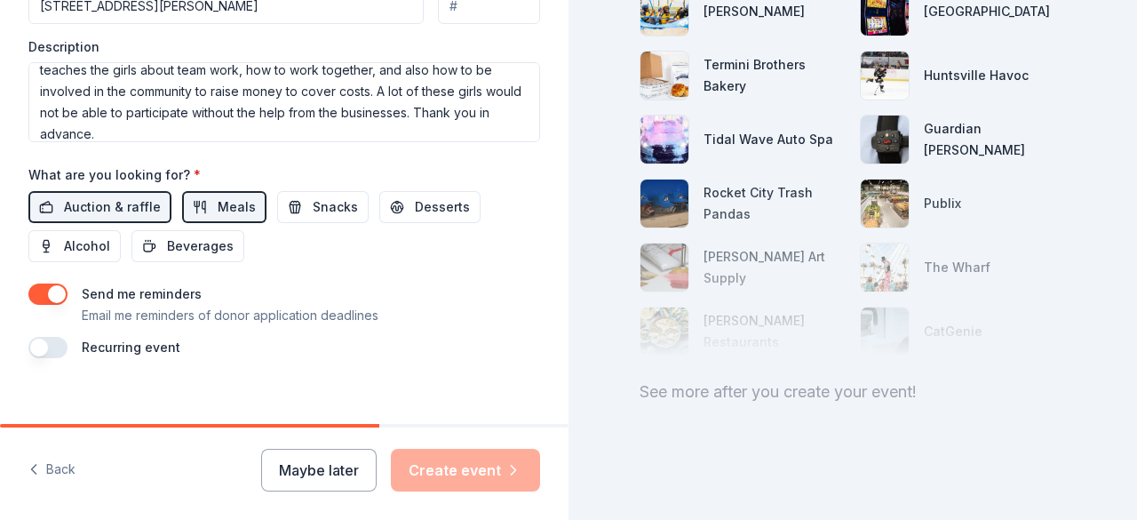
scroll to position [757, 0]
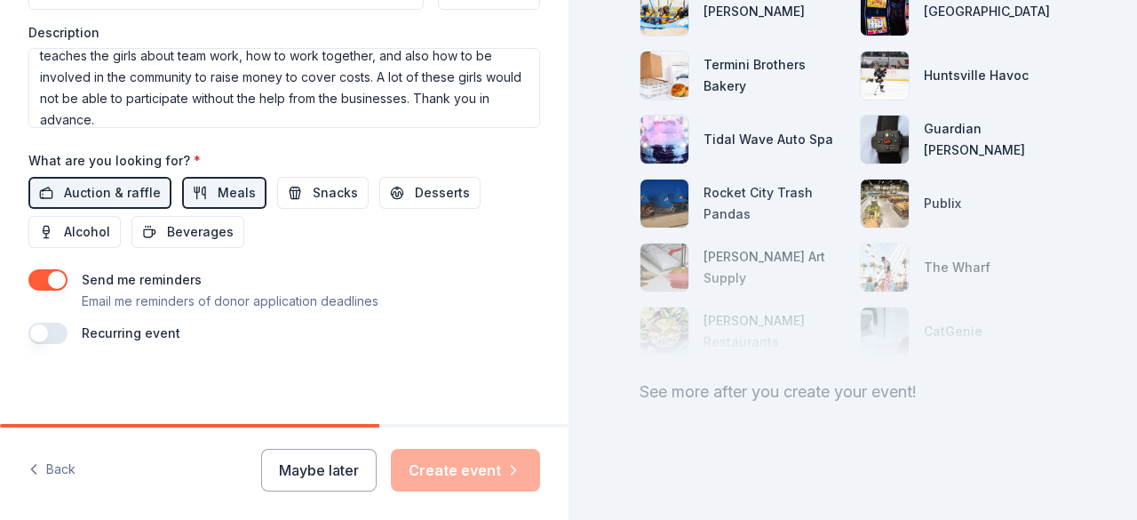
click at [471, 428] on div "Back Maybe later Create event" at bounding box center [284, 473] width 569 height 92
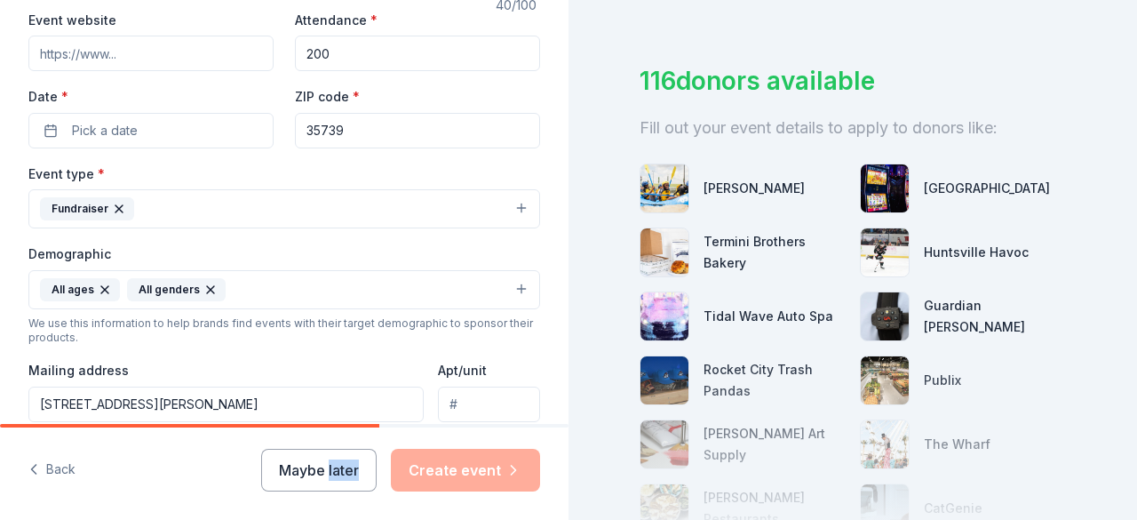
scroll to position [347, 0]
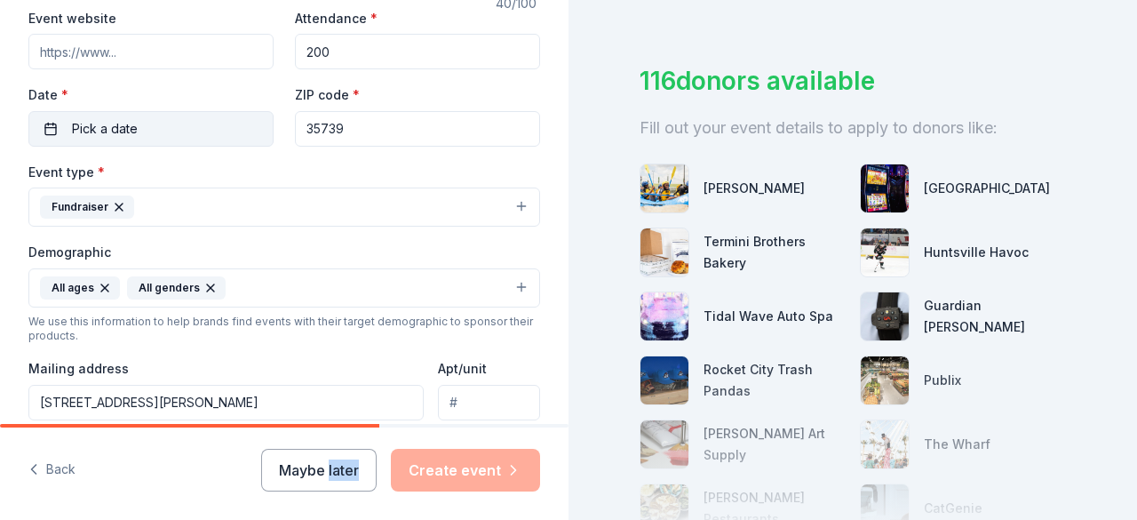
click at [227, 127] on button "Pick a date" at bounding box center [150, 129] width 245 height 36
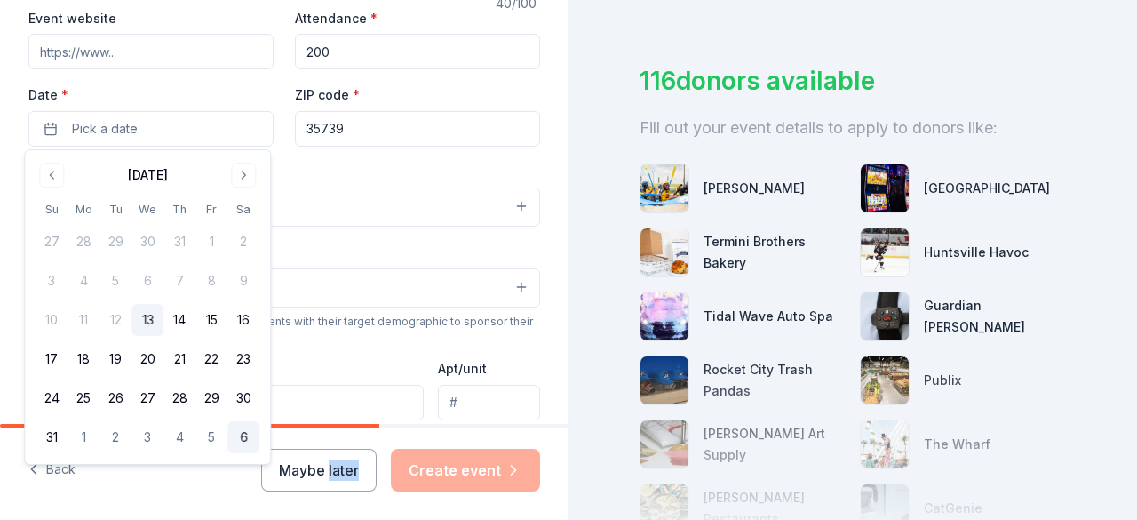
click at [239, 440] on button "6" at bounding box center [243, 437] width 32 height 32
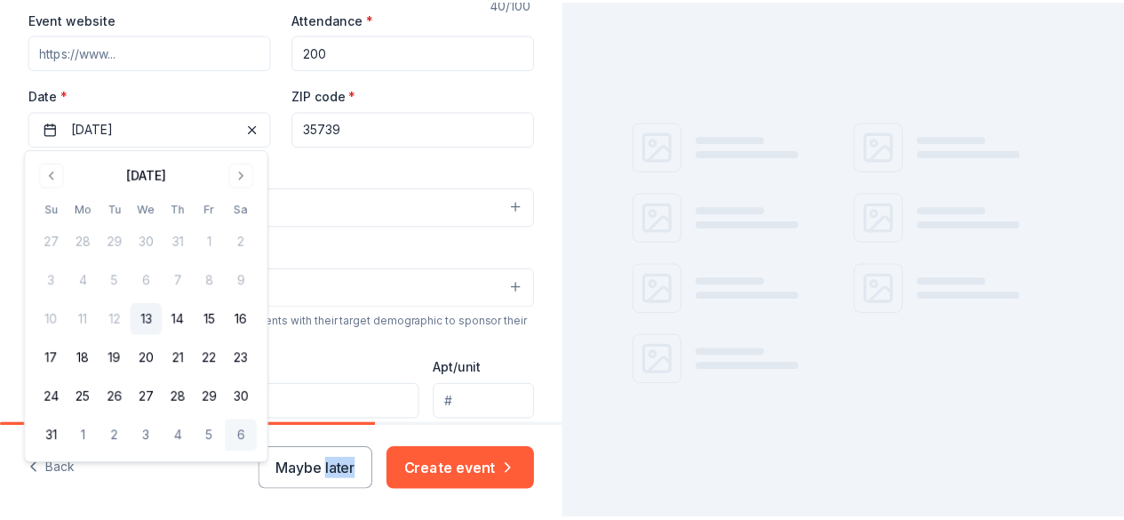
scroll to position [80, 0]
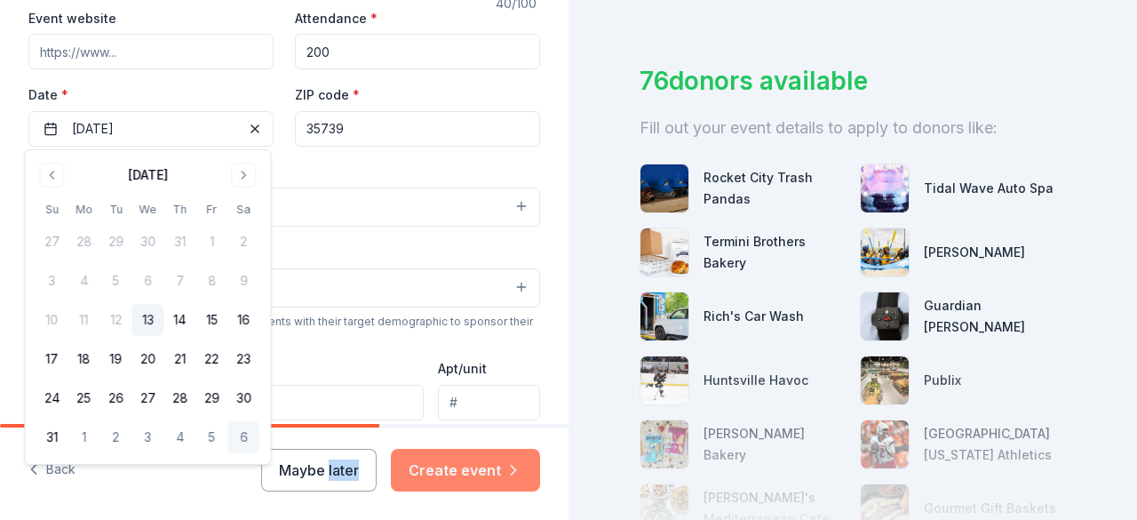
click at [472, 461] on button "Create event" at bounding box center [465, 470] width 149 height 43
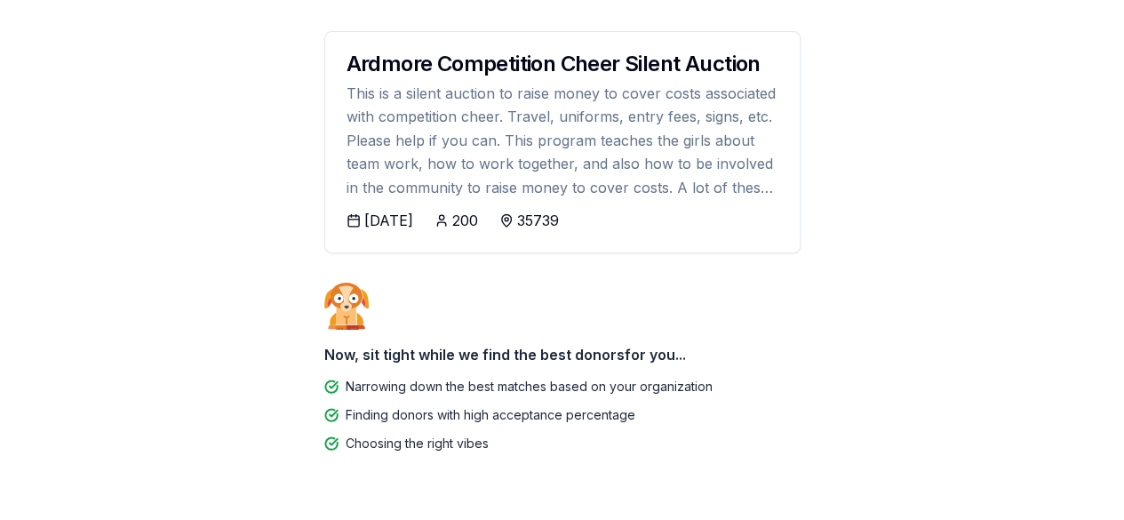
scroll to position [303, 0]
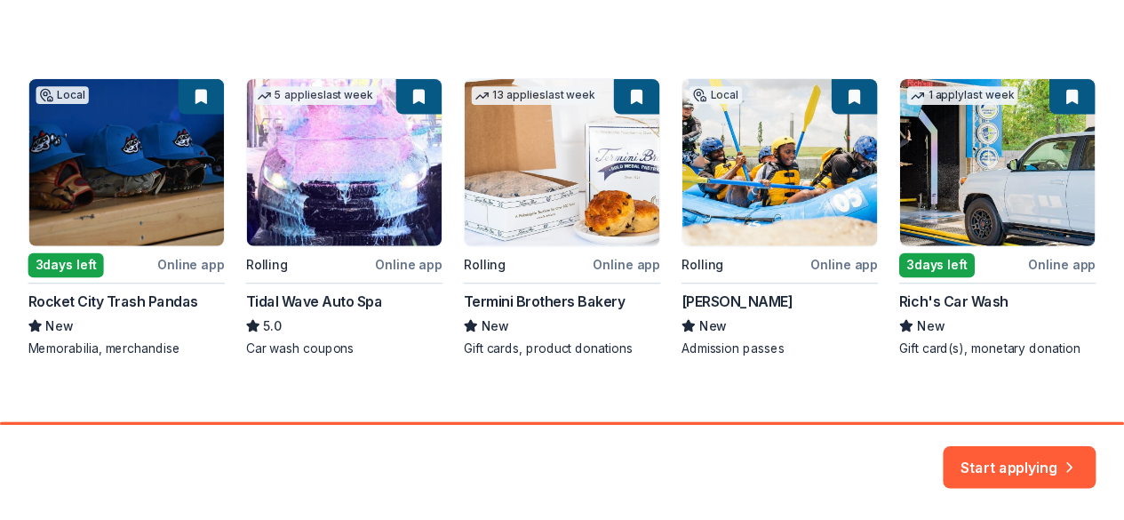
scroll to position [305, 0]
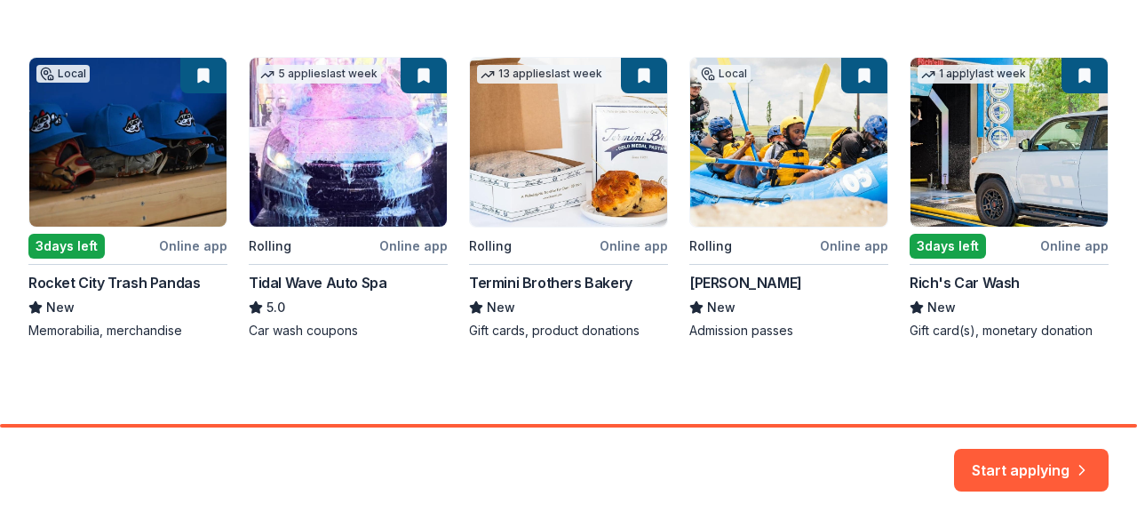
click at [176, 246] on div "Local 3 days left Online app Rocket City Trash Pandas New Memorabilia, merchand…" at bounding box center [568, 198] width 1081 height 283
click at [151, 193] on div "Local 3 days left Online app Rocket City Trash Pandas New Memorabilia, merchand…" at bounding box center [568, 198] width 1081 height 283
click at [71, 249] on div "Local 3 days left Online app Rocket City Trash Pandas New Memorabilia, merchand…" at bounding box center [568, 198] width 1081 height 283
click at [1018, 464] on button "Start applying" at bounding box center [1031, 463] width 155 height 43
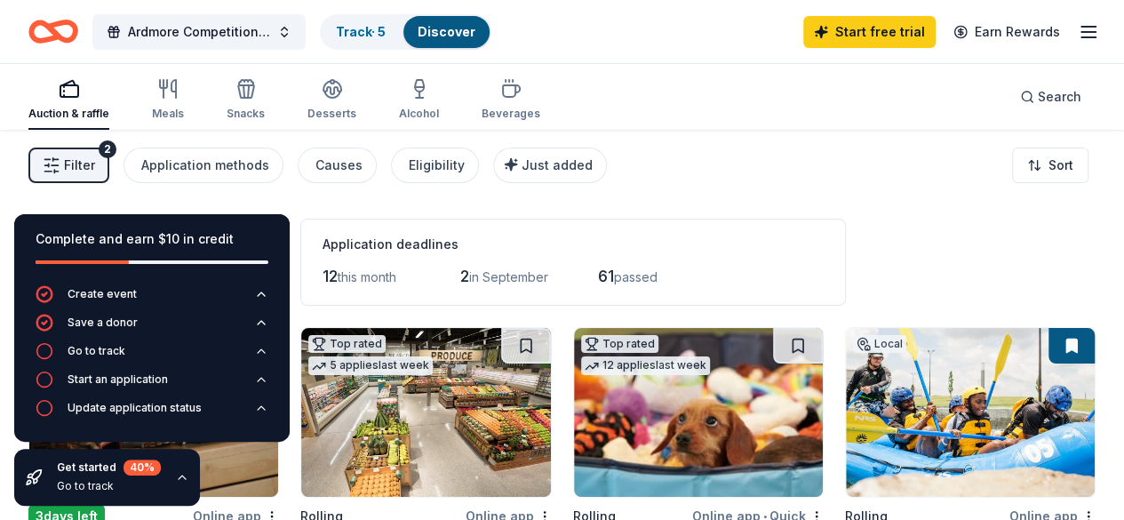
click at [718, 223] on div "Application deadlines 12 this month 2 in September 61 passed" at bounding box center [573, 262] width 546 height 87
click at [807, 172] on div "Filter 2 Application methods Causes Eligibility Just added Sort" at bounding box center [562, 165] width 1124 height 71
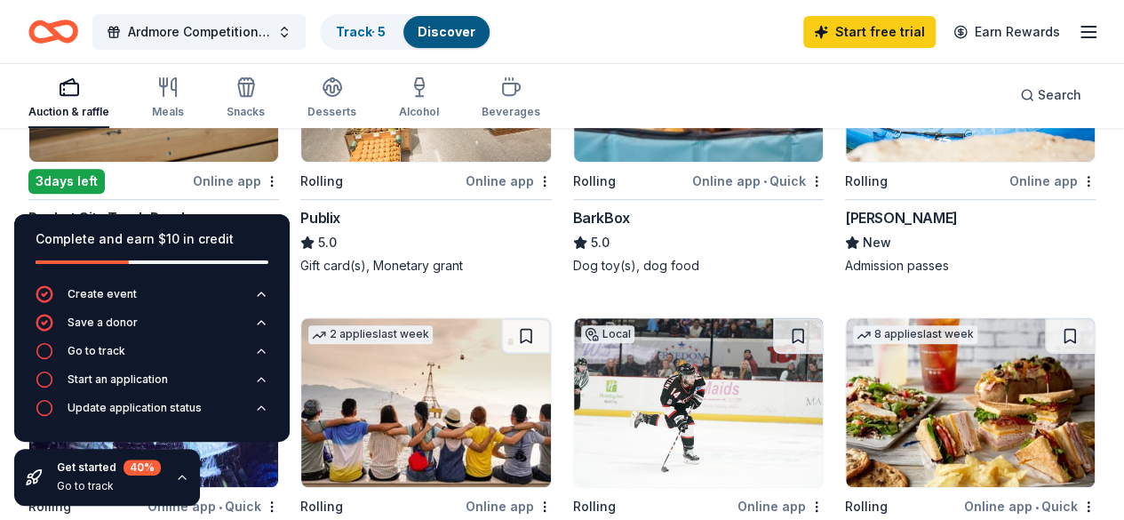
scroll to position [334, 0]
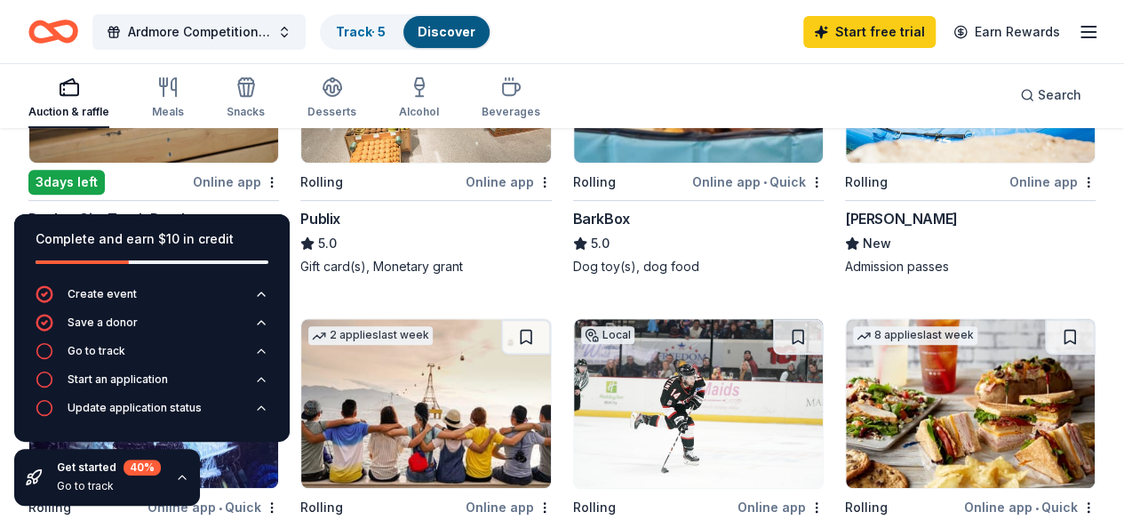
click at [193, 180] on div "Online app" at bounding box center [236, 182] width 86 height 22
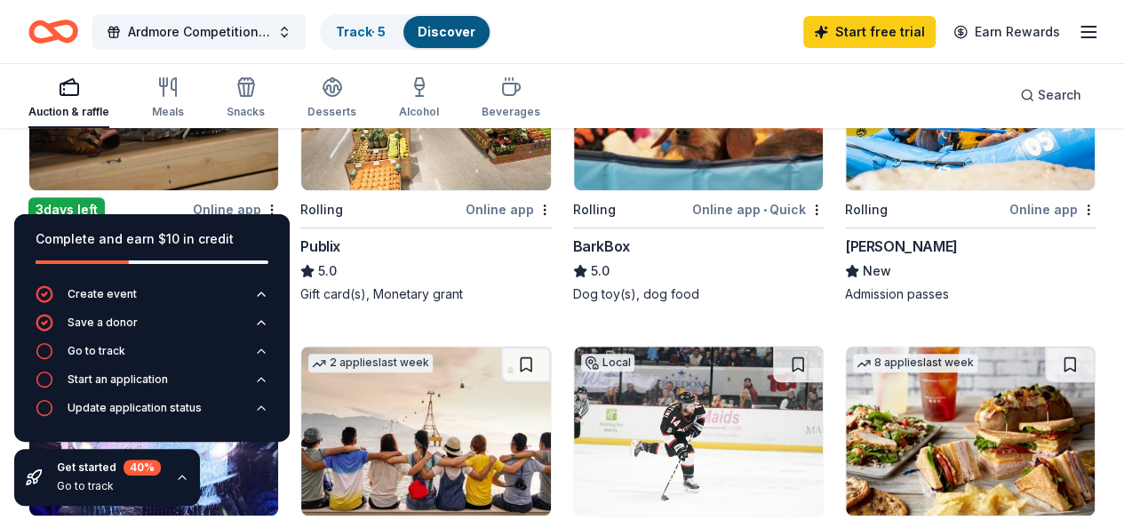
scroll to position [306, 0]
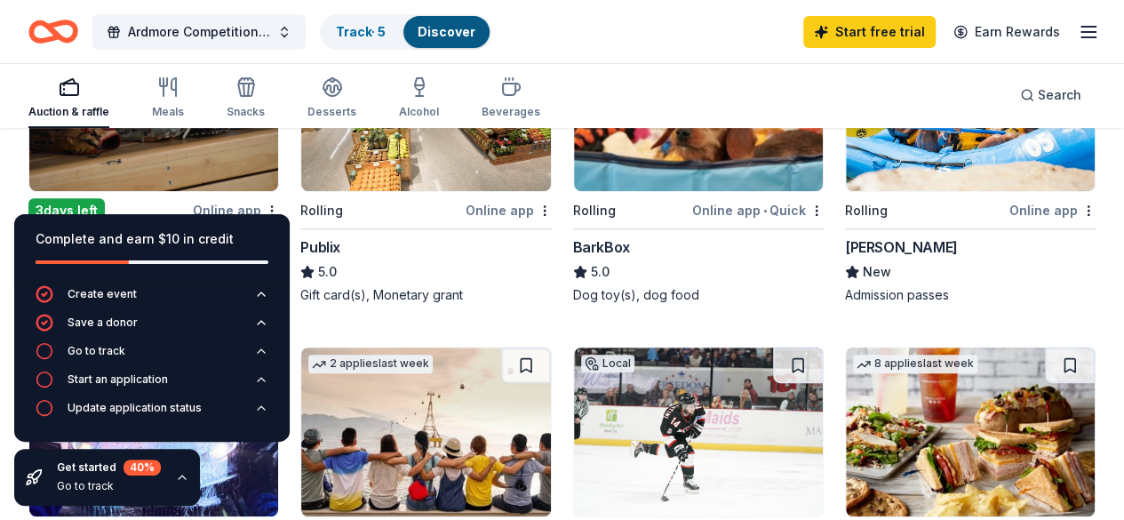
click at [466, 207] on div "Online app" at bounding box center [509, 210] width 86 height 22
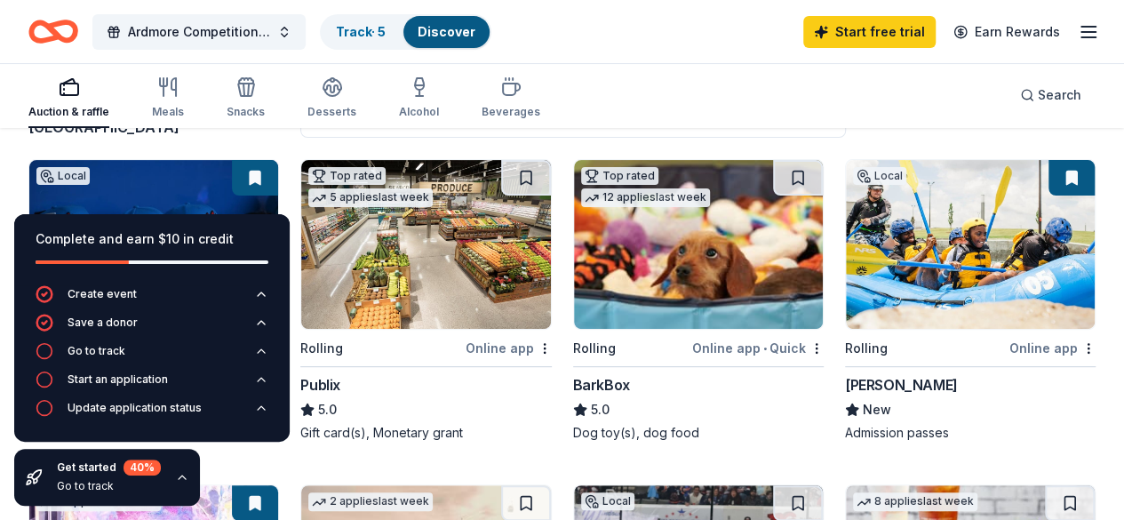
scroll to position [159, 0]
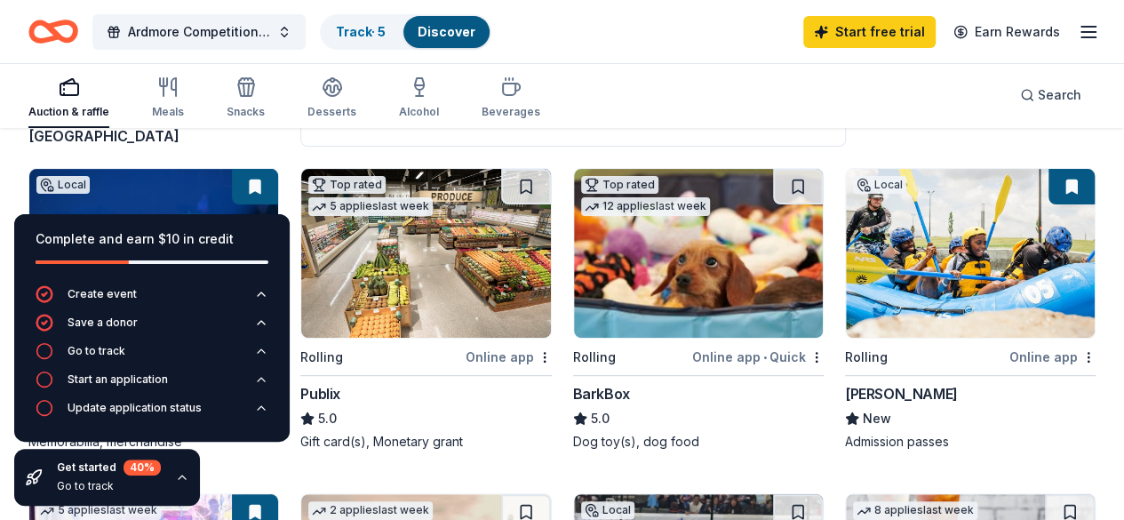
click at [845, 369] on div "Local Rolling Online app Montgomery Whitewater New Admission passes" at bounding box center [970, 309] width 251 height 283
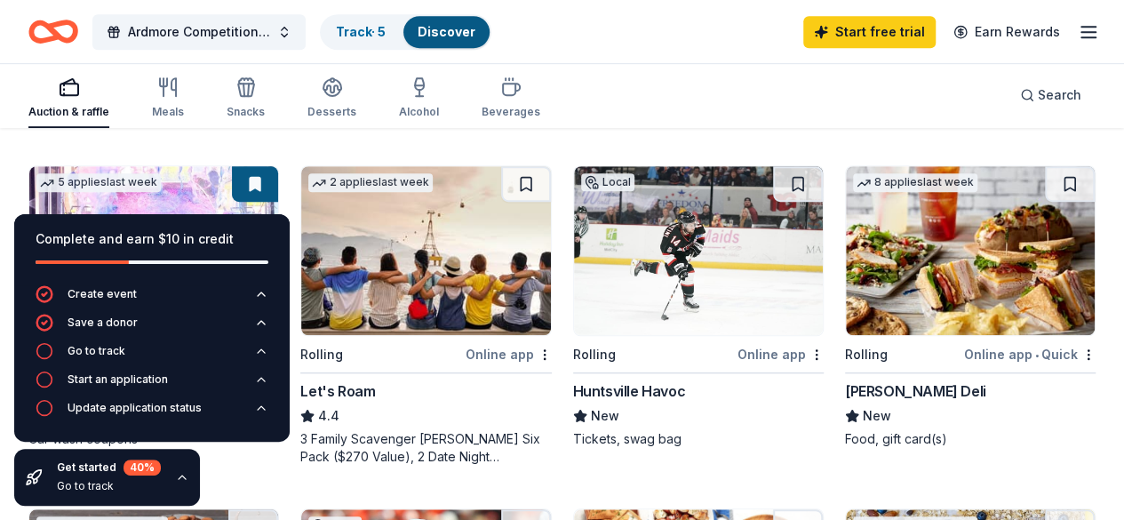
scroll to position [483, 0]
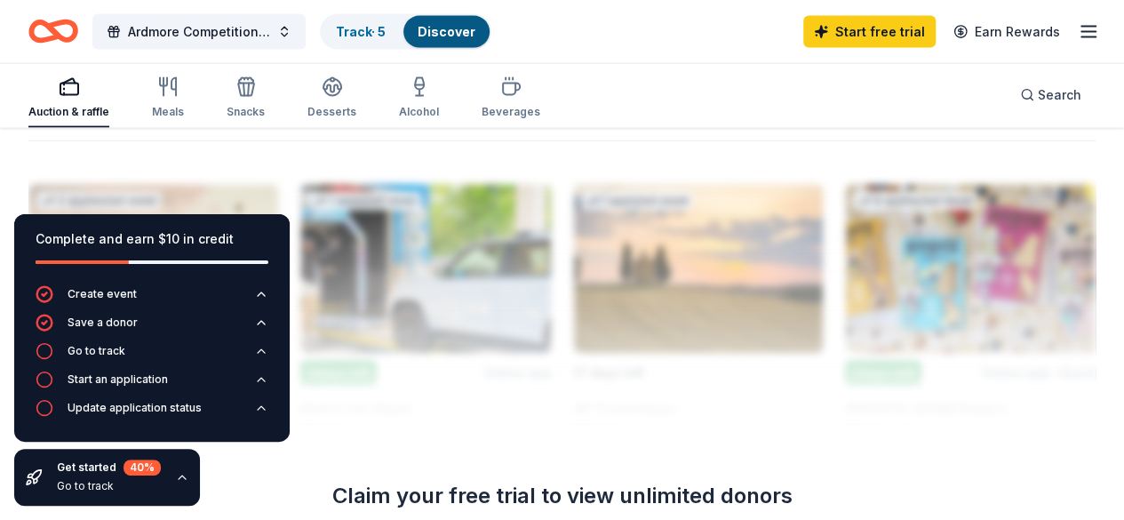
scroll to position [1854, 0]
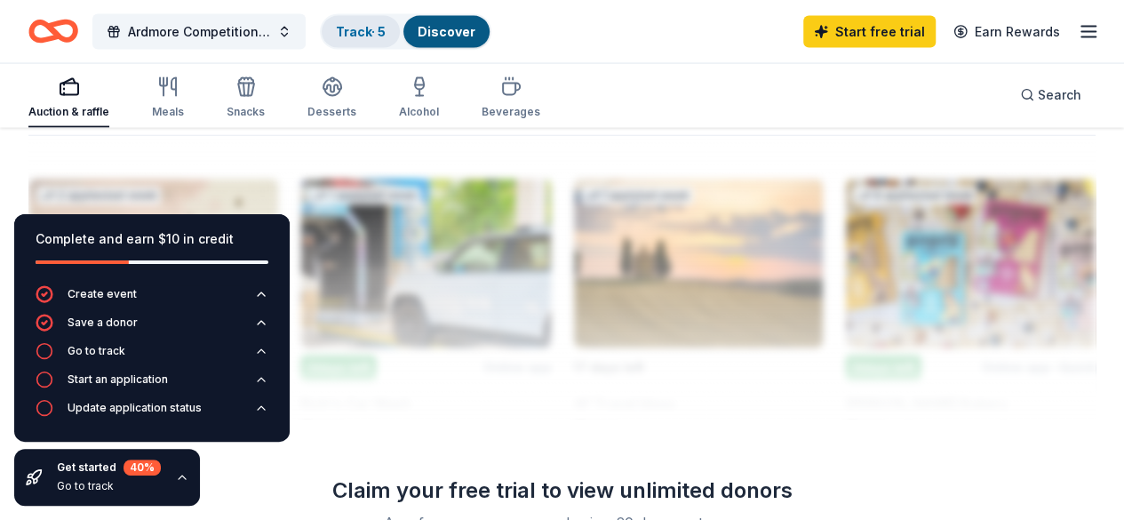
click at [376, 32] on link "Track · 5" at bounding box center [361, 31] width 50 height 15
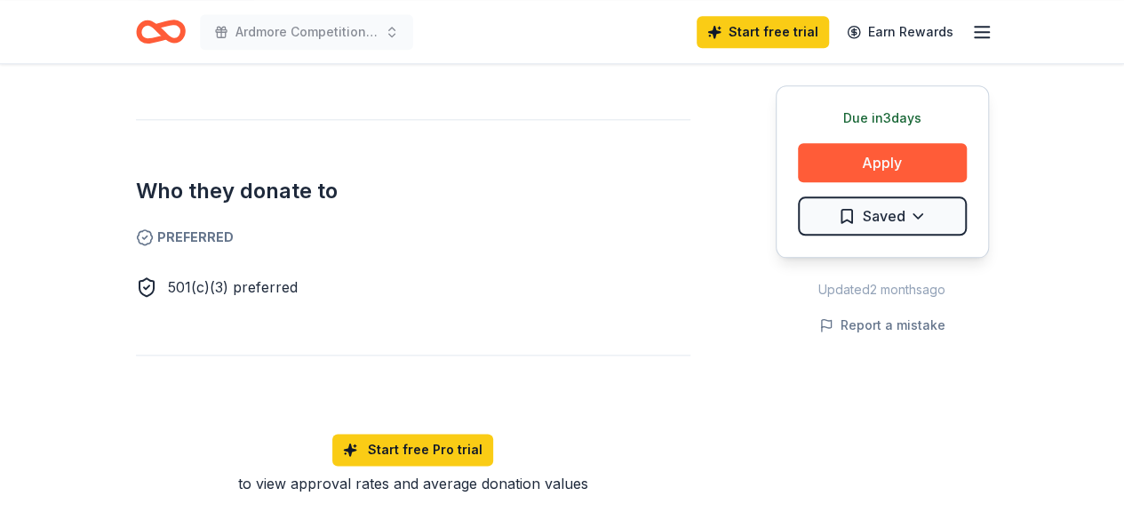
scroll to position [926, 0]
click at [210, 291] on span "501(c)(3) preferred" at bounding box center [233, 288] width 130 height 18
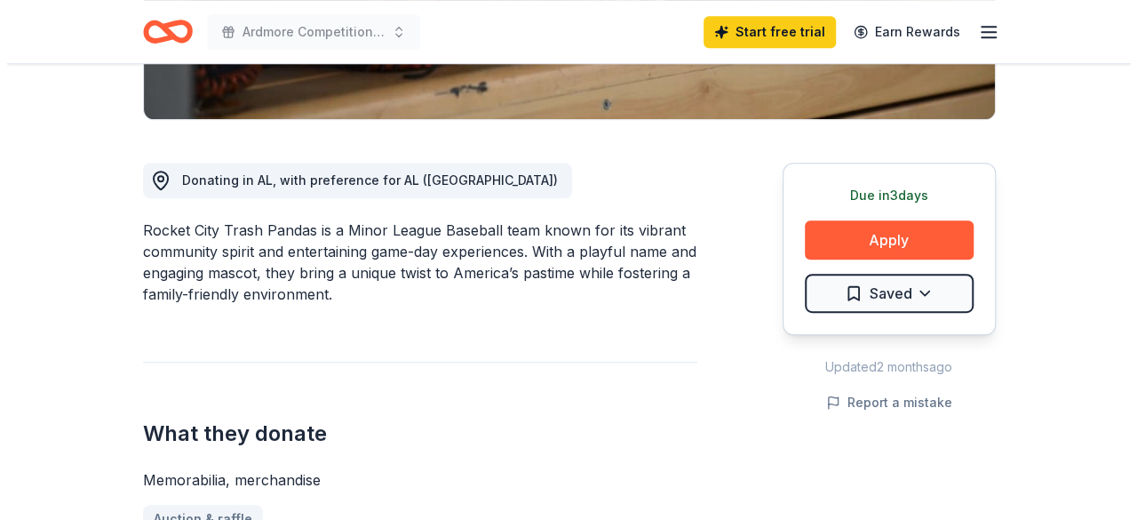
scroll to position [419, 0]
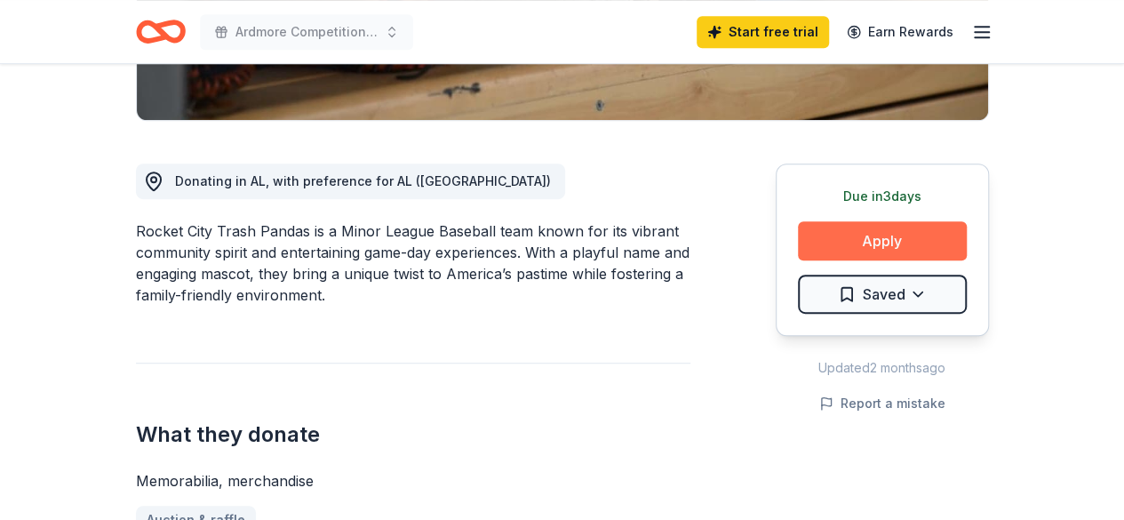
click at [836, 241] on button "Apply" at bounding box center [882, 240] width 169 height 39
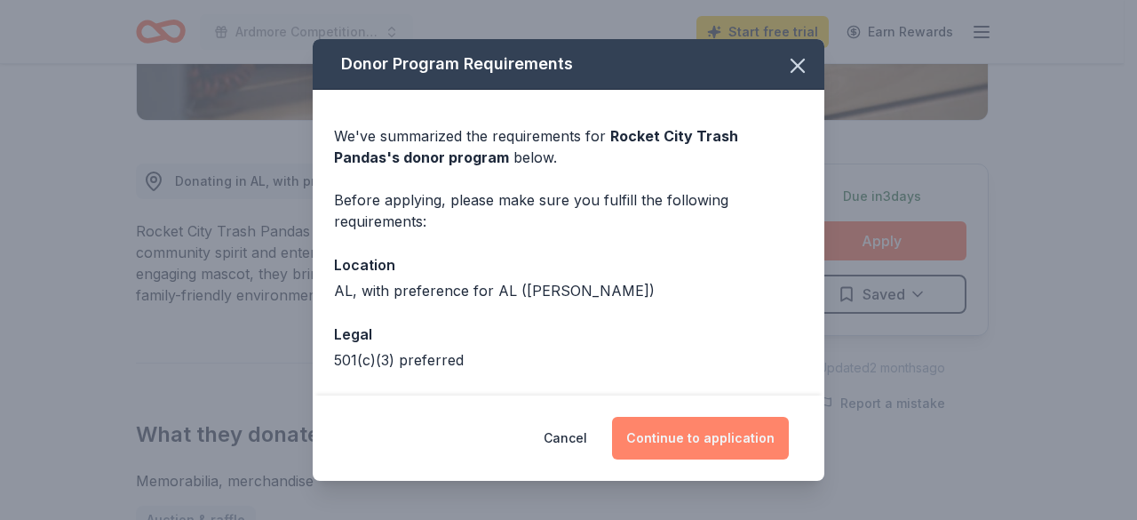
click at [724, 449] on button "Continue to application" at bounding box center [700, 438] width 177 height 43
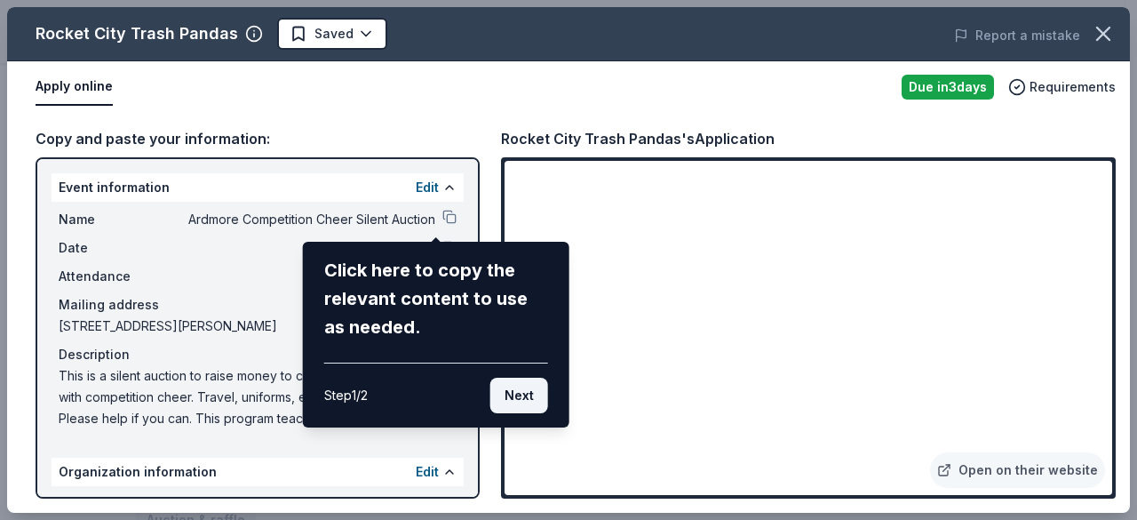
click at [526, 396] on button "Next" at bounding box center [520, 396] width 58 height 36
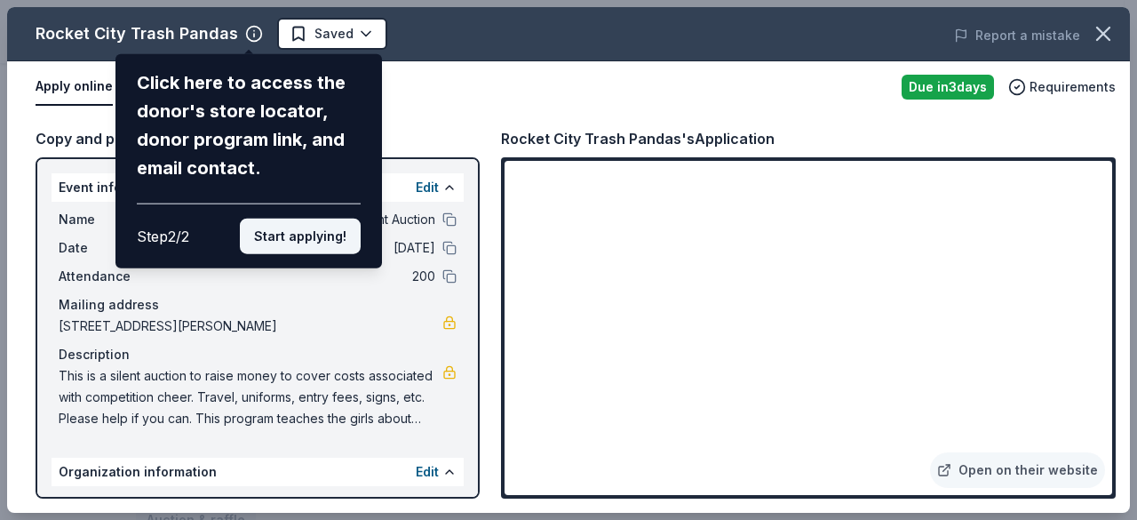
click at [309, 226] on button "Start applying!" at bounding box center [300, 237] width 121 height 36
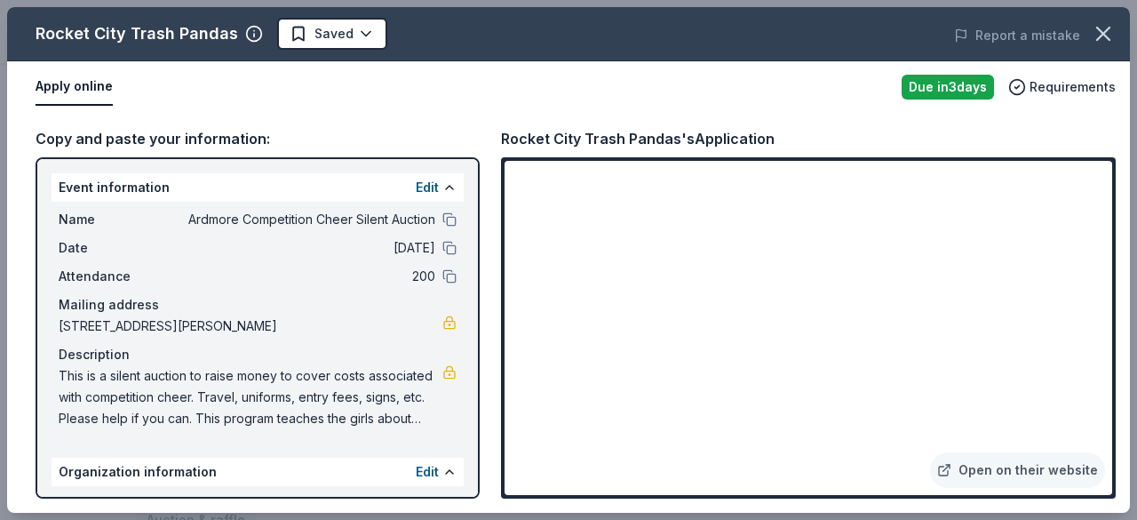
click at [1116, 411] on div "Copy and paste your information: Event information Edit Name Ardmore Competitio…" at bounding box center [568, 313] width 1123 height 400
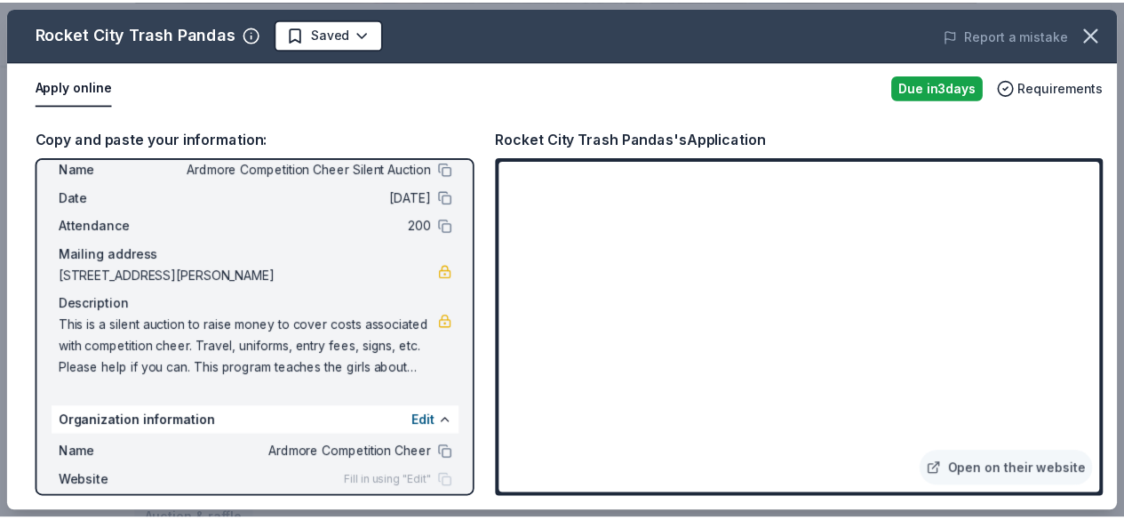
scroll to position [64, 0]
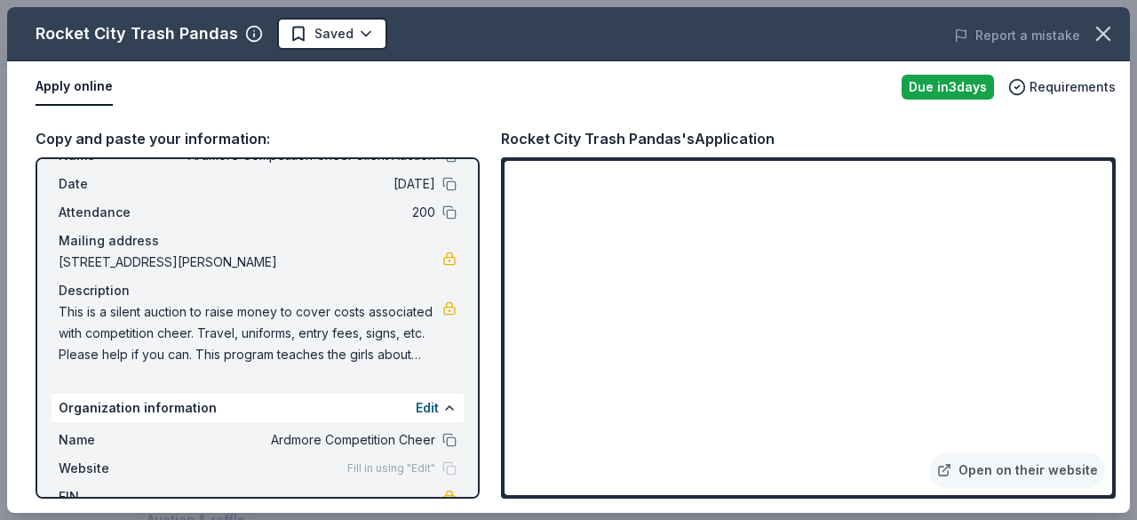
click at [371, 351] on span "This is a silent auction to raise money to cover costs associated with competit…" at bounding box center [251, 333] width 384 height 64
click at [1105, 40] on icon "button" at bounding box center [1103, 33] width 25 height 25
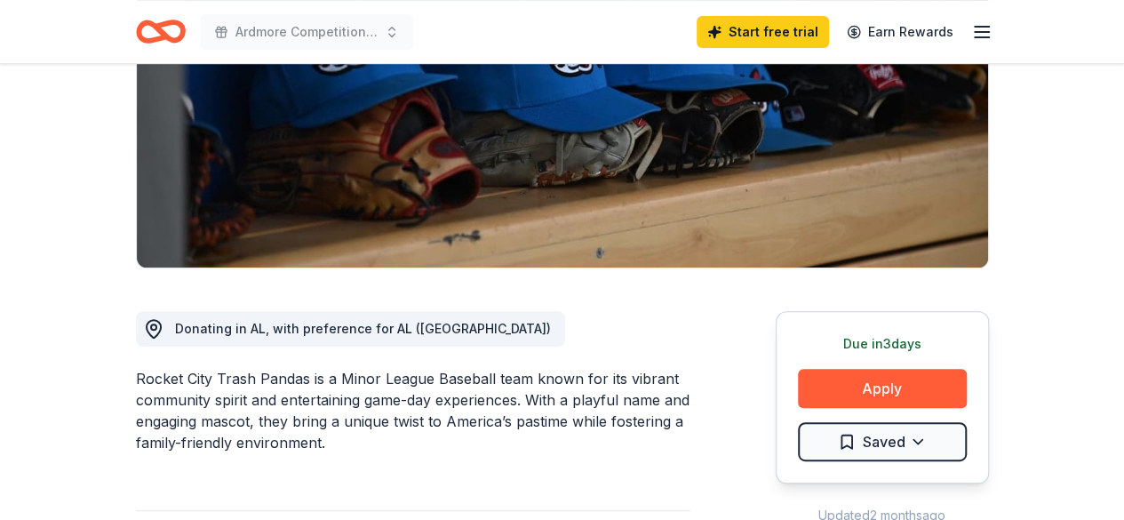
scroll to position [0, 0]
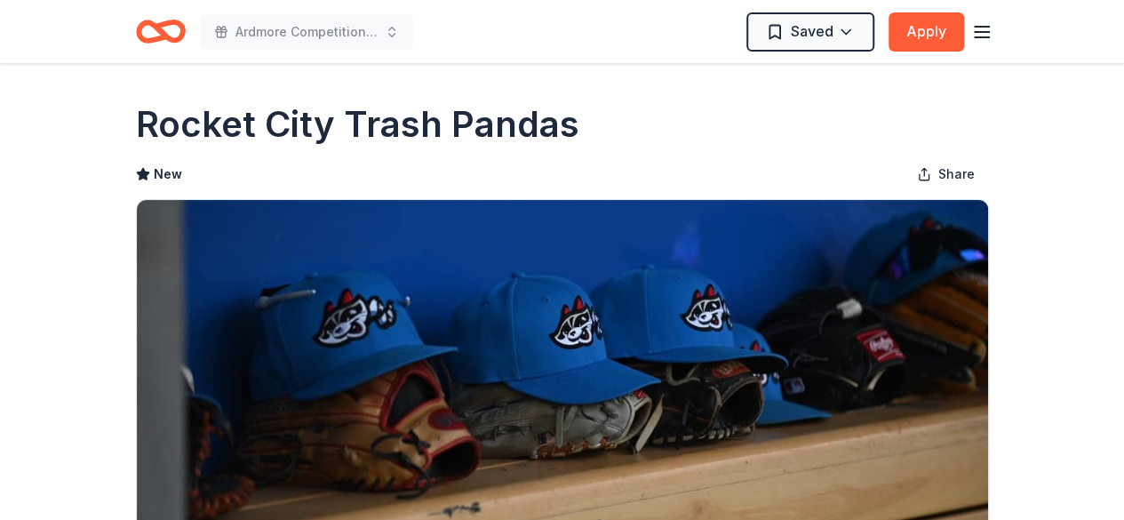
click at [989, 30] on icon "button" at bounding box center [981, 31] width 21 height 21
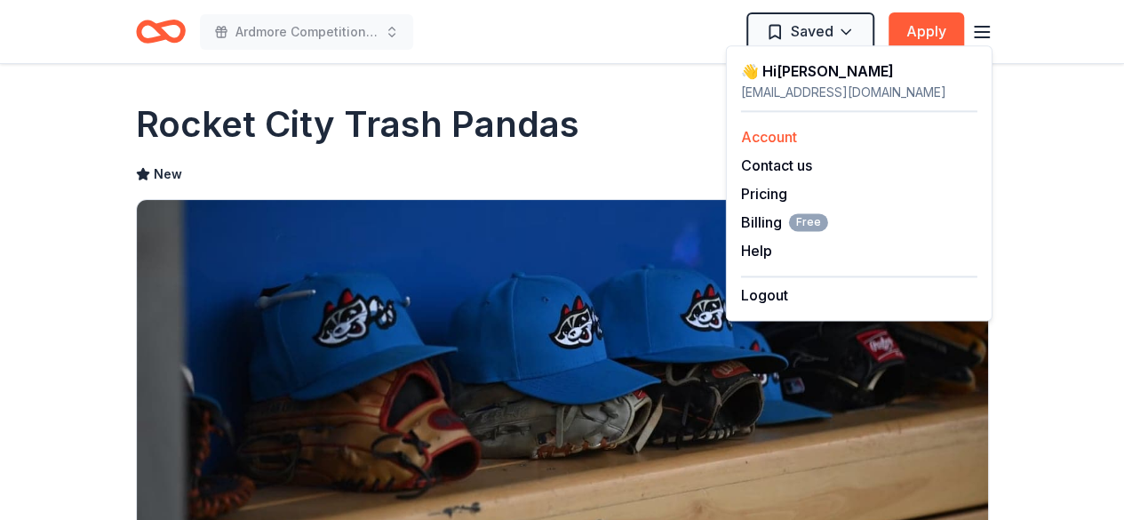
click at [773, 134] on link "Account" at bounding box center [769, 137] width 56 height 18
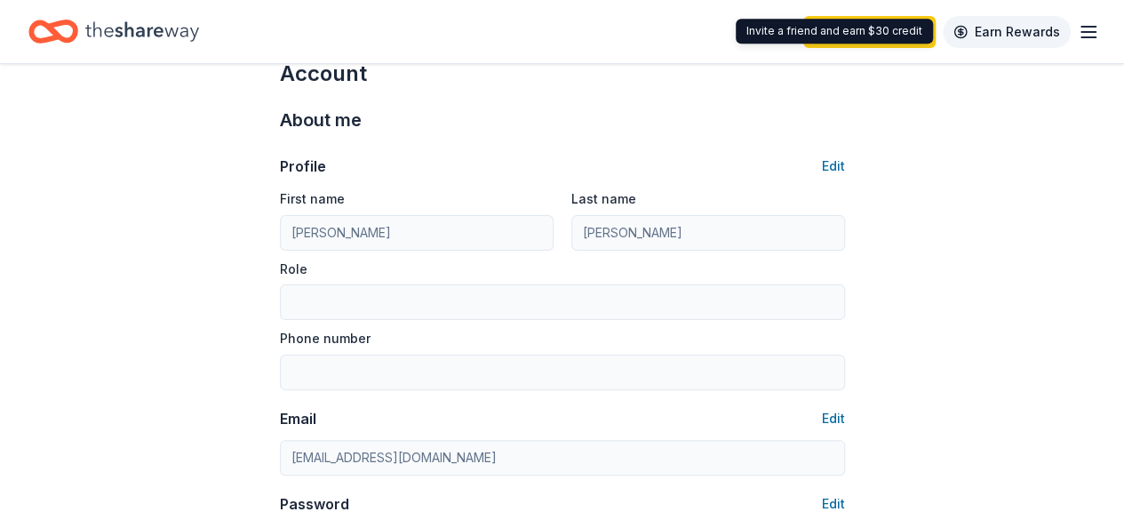
scroll to position [38, 0]
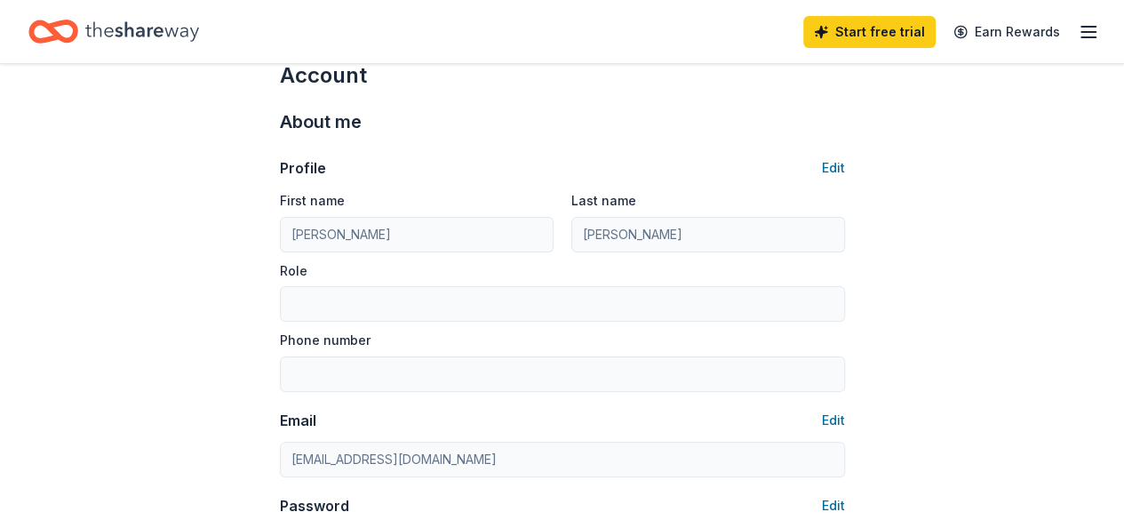
click at [1078, 35] on icon "button" at bounding box center [1088, 31] width 21 height 21
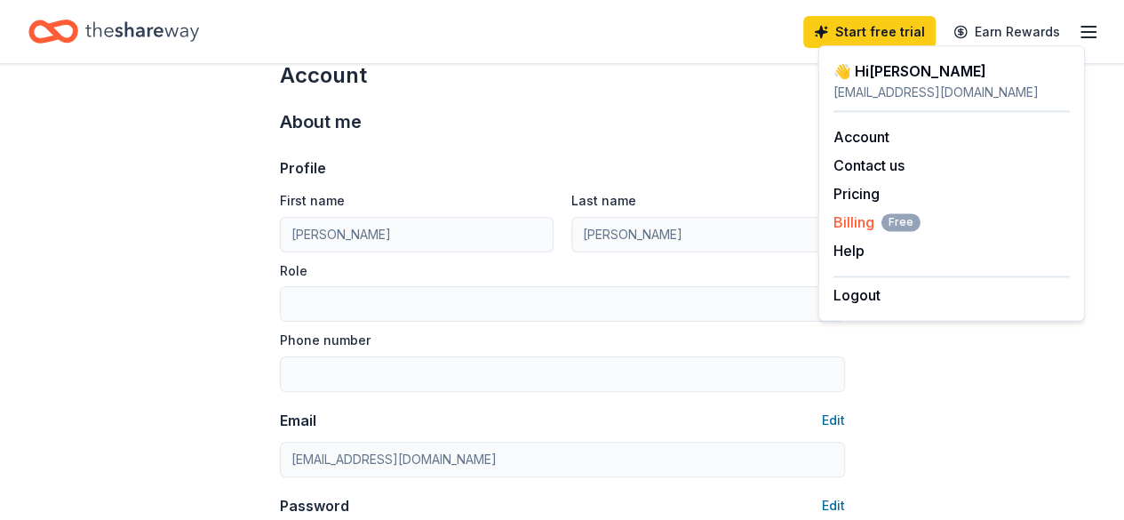
click at [861, 218] on span "Billing Free" at bounding box center [877, 222] width 87 height 21
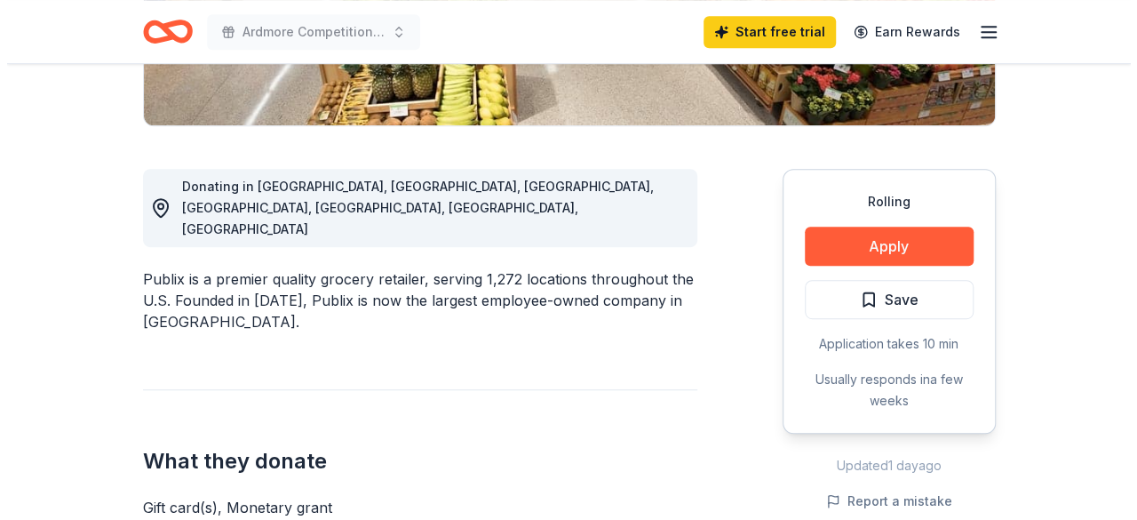
scroll to position [415, 0]
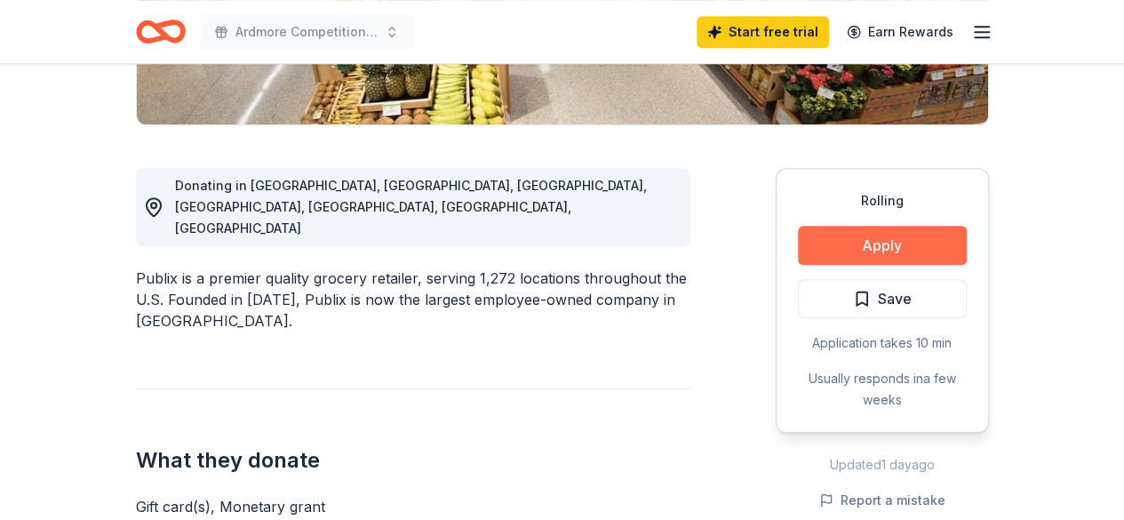
click at [881, 239] on button "Apply" at bounding box center [882, 245] width 169 height 39
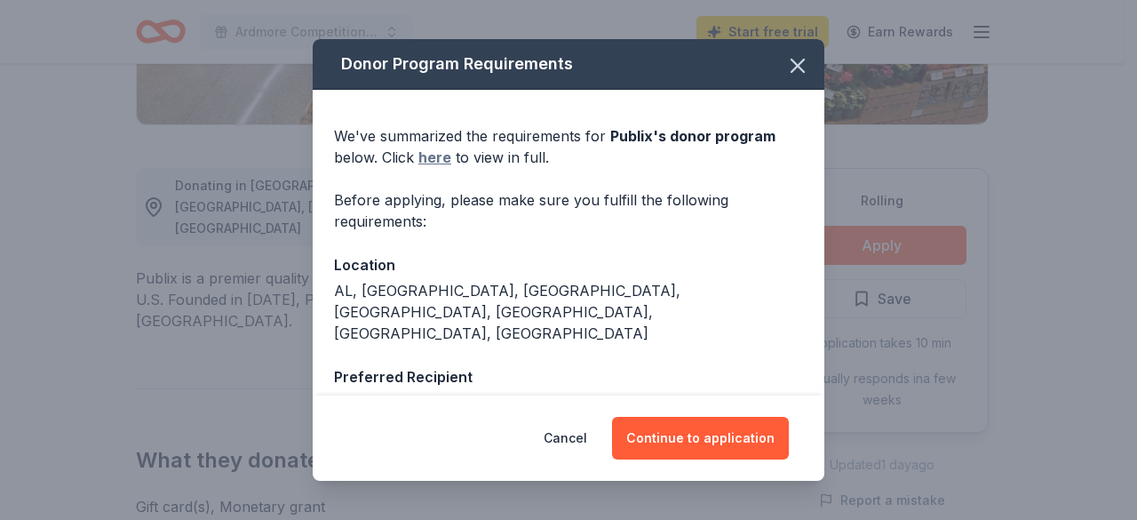
click at [443, 156] on link "here" at bounding box center [435, 157] width 33 height 21
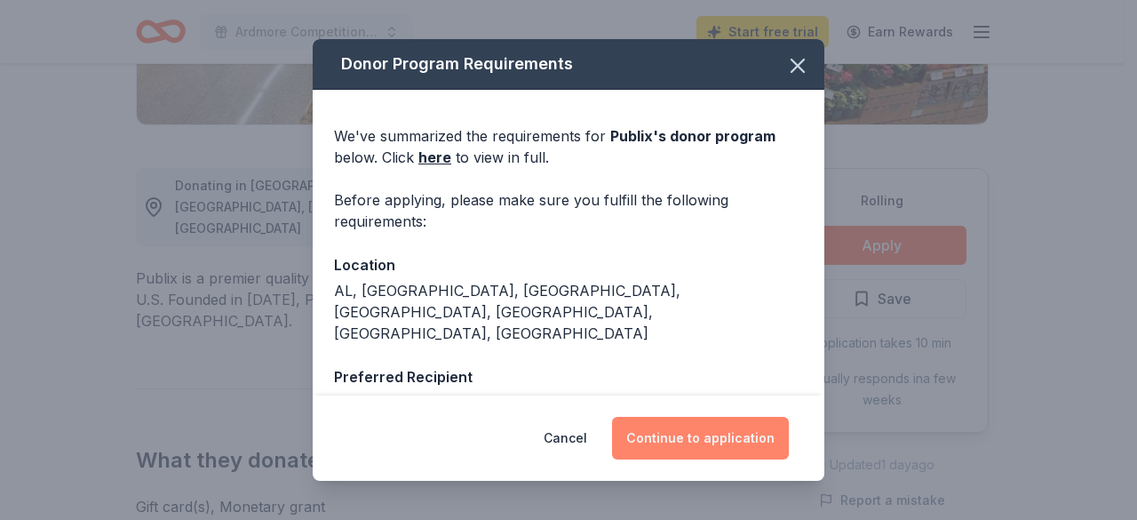
click at [734, 433] on button "Continue to application" at bounding box center [700, 438] width 177 height 43
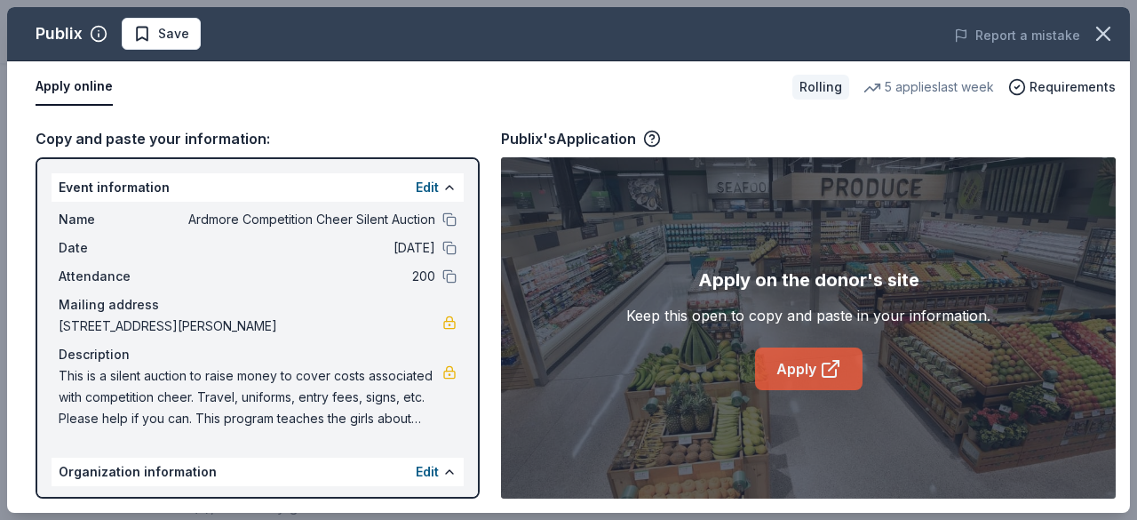
click at [791, 369] on link "Apply" at bounding box center [809, 368] width 108 height 43
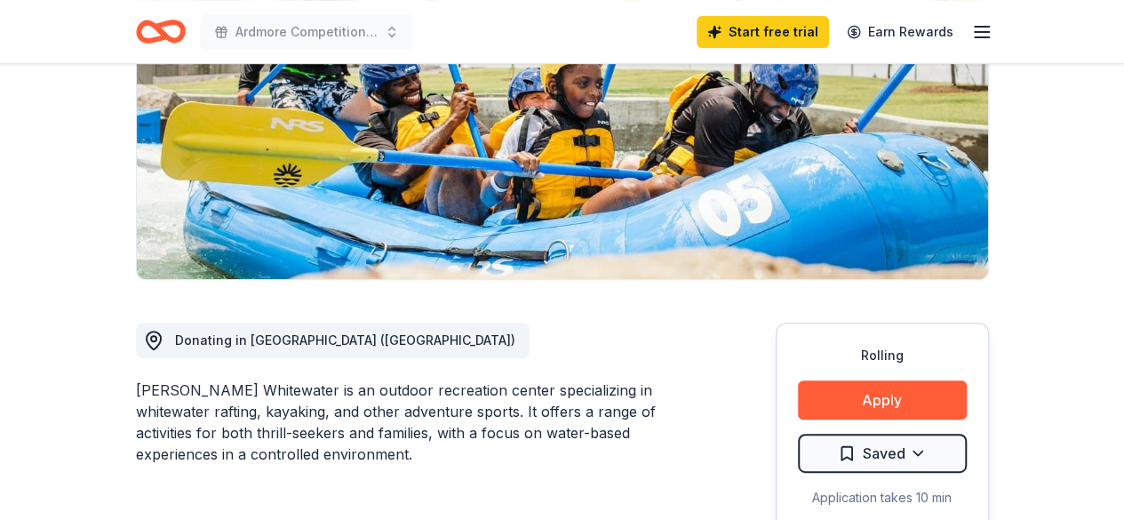
scroll to position [346, 0]
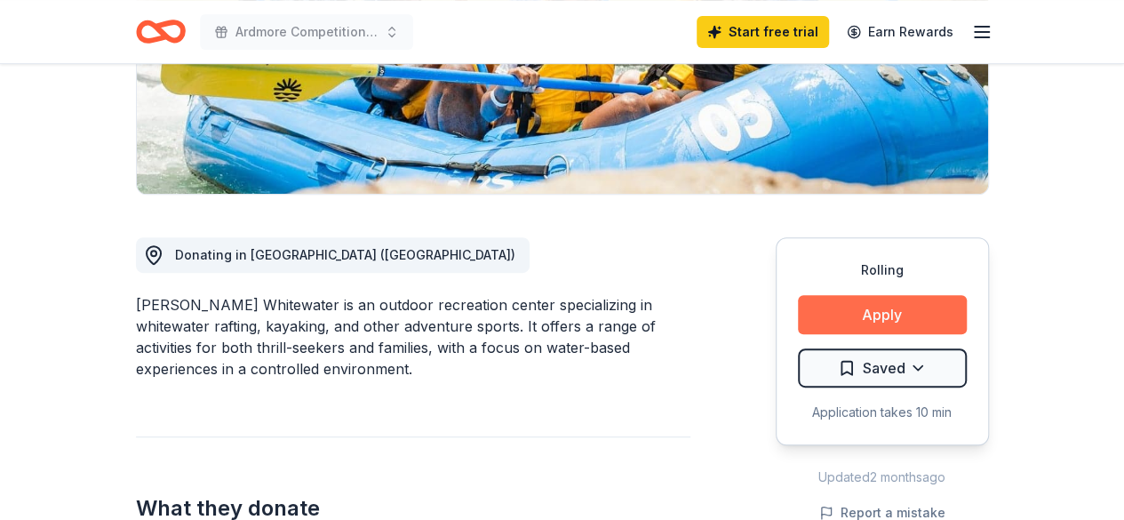
click at [882, 323] on button "Apply" at bounding box center [882, 314] width 169 height 39
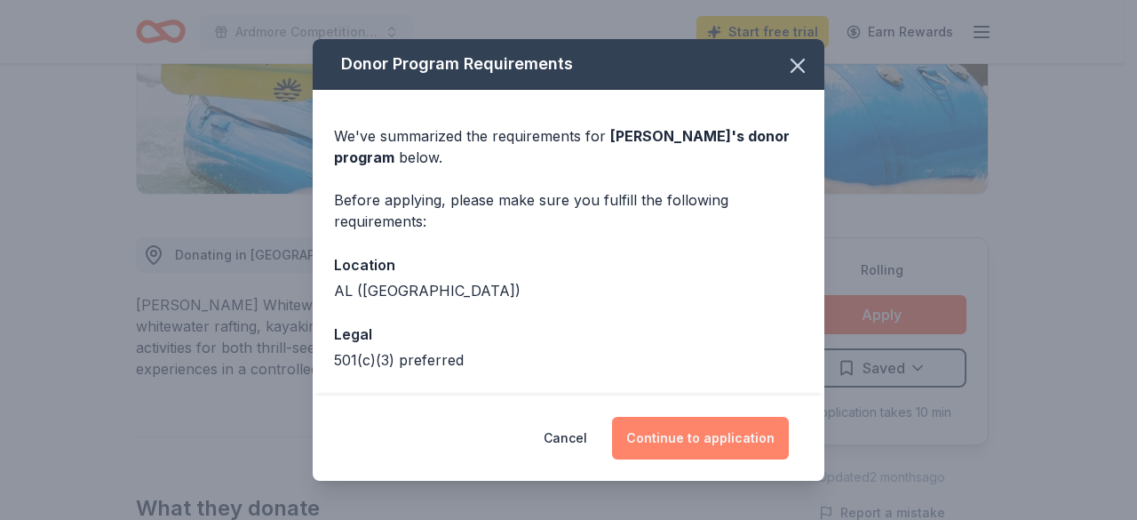
click at [728, 435] on button "Continue to application" at bounding box center [700, 438] width 177 height 43
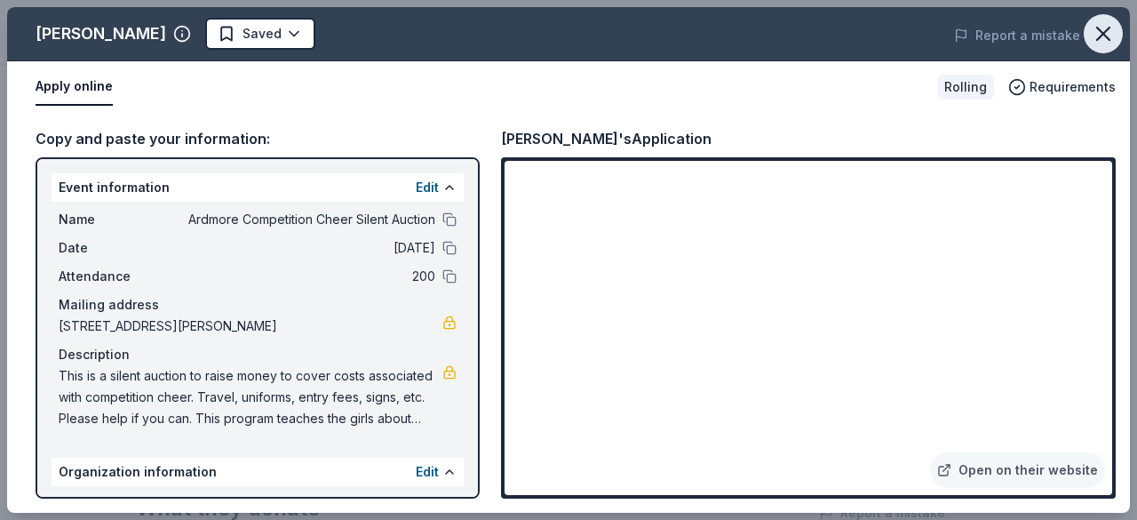
click at [1100, 32] on icon "button" at bounding box center [1103, 33] width 25 height 25
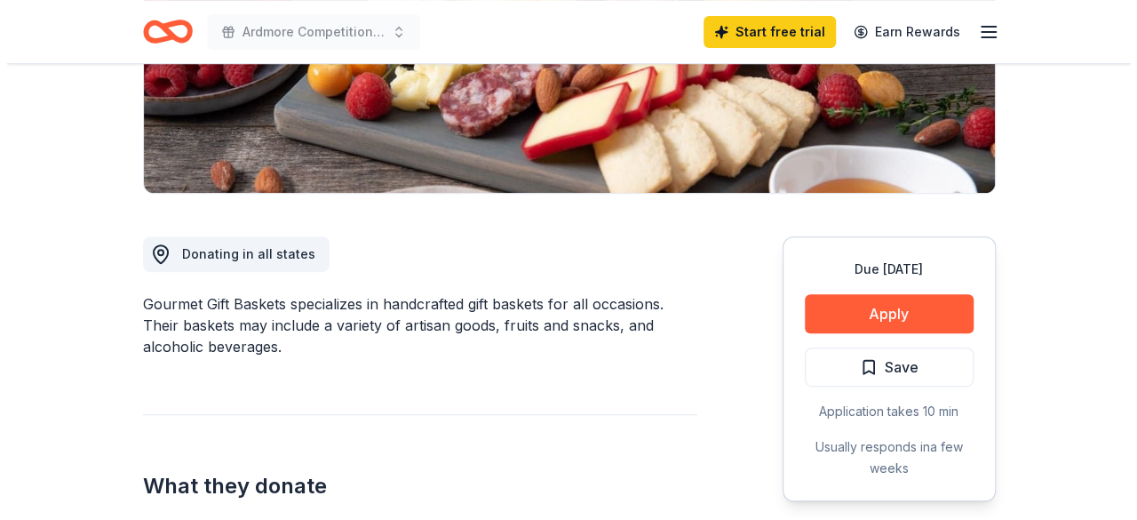
scroll to position [349, 0]
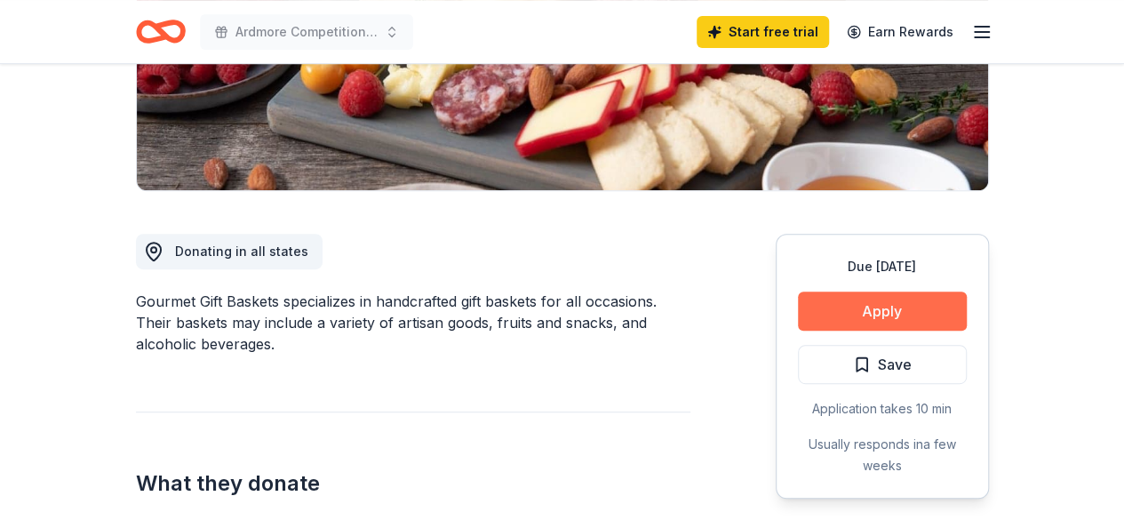
click at [882, 305] on button "Apply" at bounding box center [882, 310] width 169 height 39
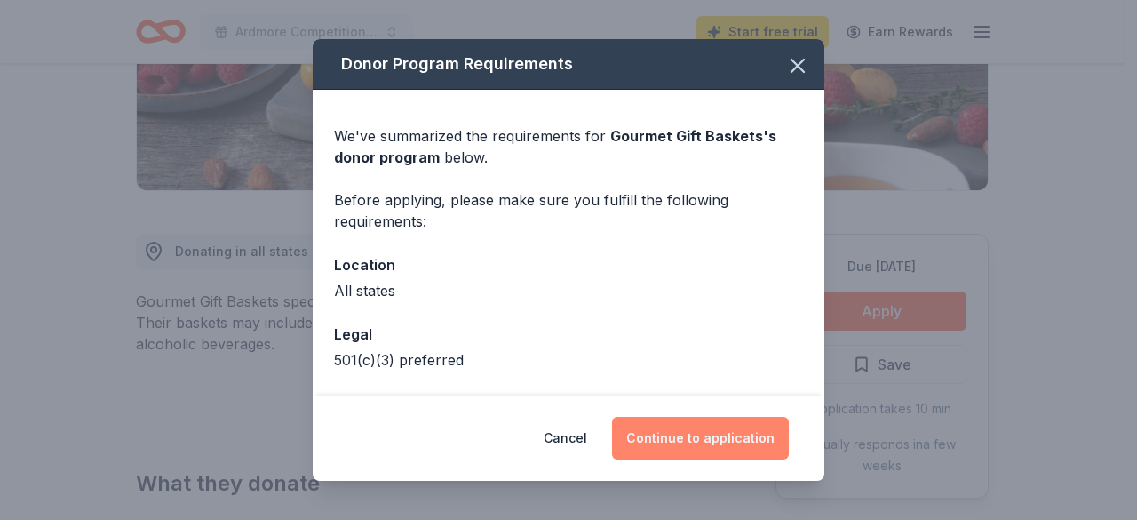
click at [665, 443] on button "Continue to application" at bounding box center [700, 438] width 177 height 43
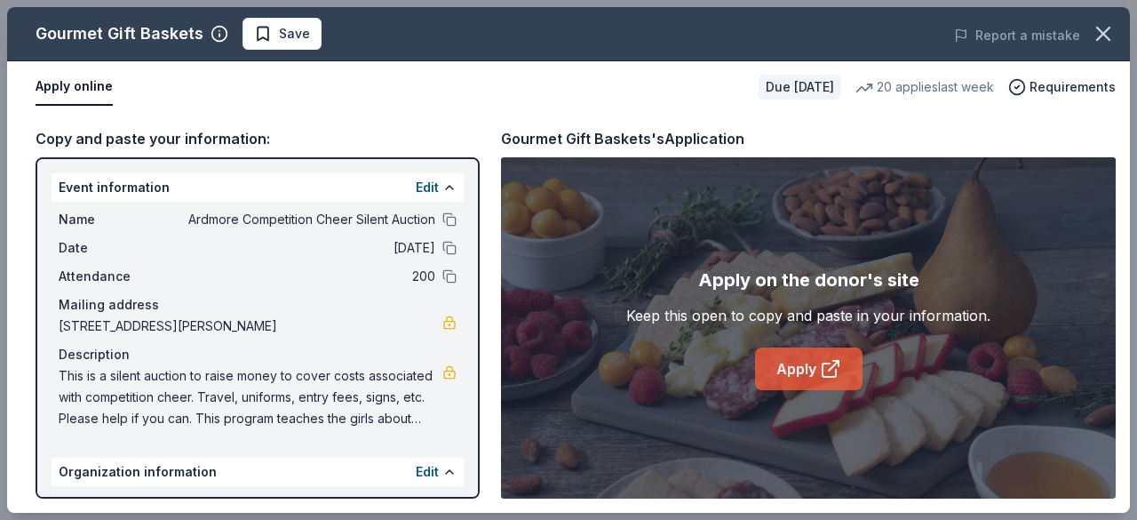
click at [810, 351] on link "Apply" at bounding box center [809, 368] width 108 height 43
